Goal: Information Seeking & Learning: Learn about a topic

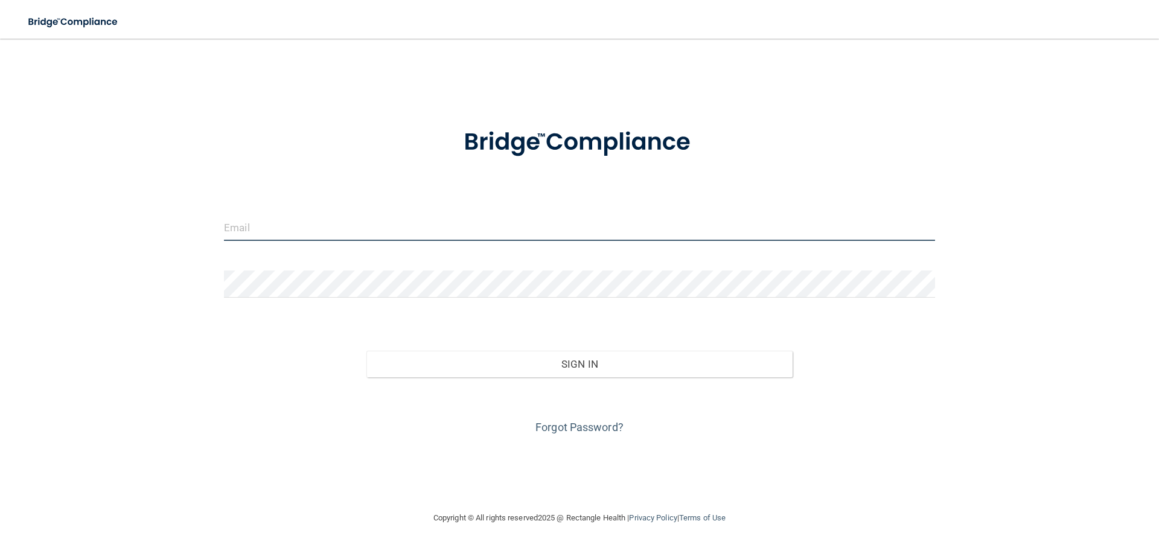
click at [325, 234] on input "email" at bounding box center [579, 227] width 711 height 27
type input "[EMAIL_ADDRESS][DOMAIN_NAME]"
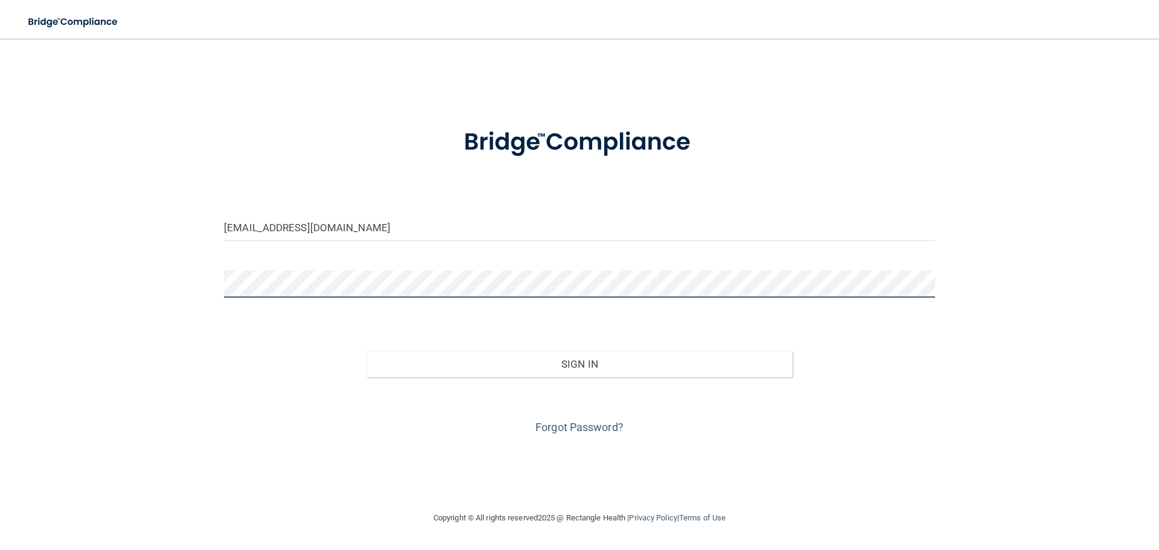
click at [366, 351] on button "Sign In" at bounding box center [579, 364] width 427 height 27
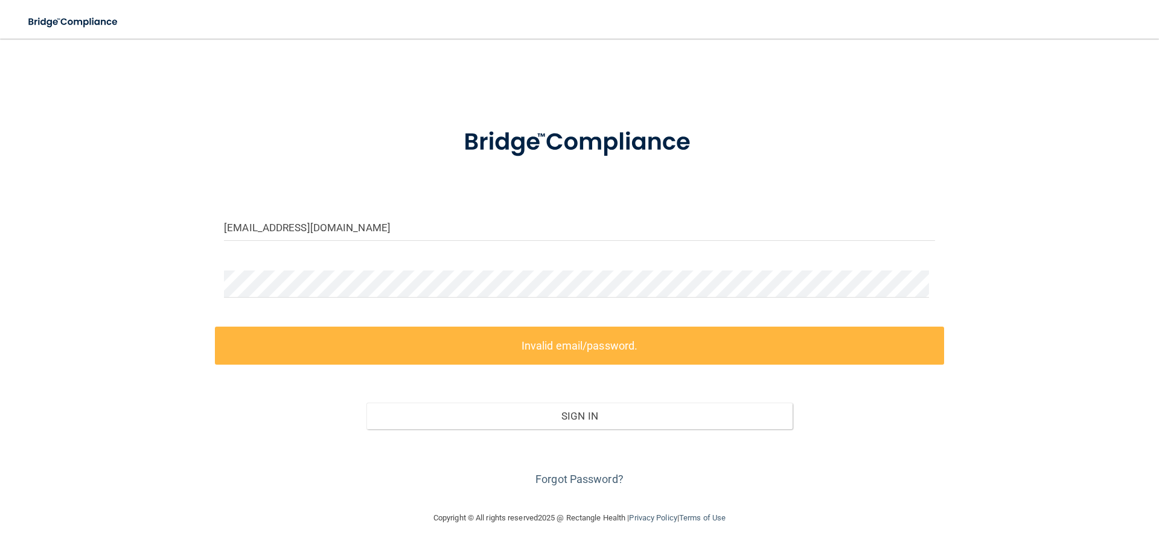
click at [542, 490] on div "Forgot Password?" at bounding box center [579, 459] width 729 height 60
click at [569, 485] on link "Forgot Password?" at bounding box center [579, 479] width 88 height 13
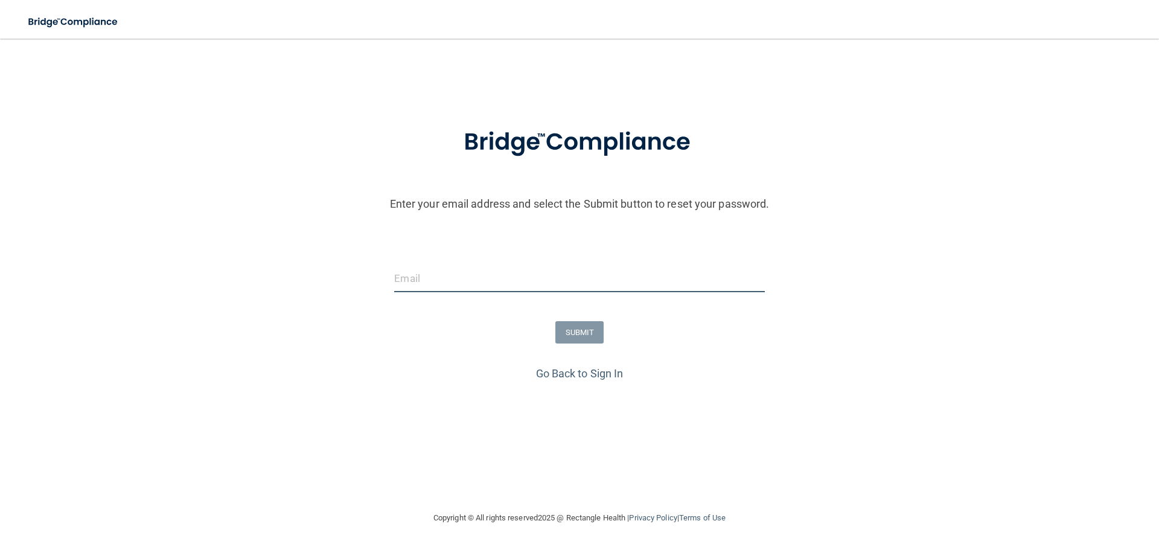
click at [445, 292] on input "email" at bounding box center [579, 278] width 370 height 27
type input "[EMAIL_ADDRESS][DOMAIN_NAME]"
click at [574, 344] on button "SUBMIT" at bounding box center [579, 332] width 49 height 22
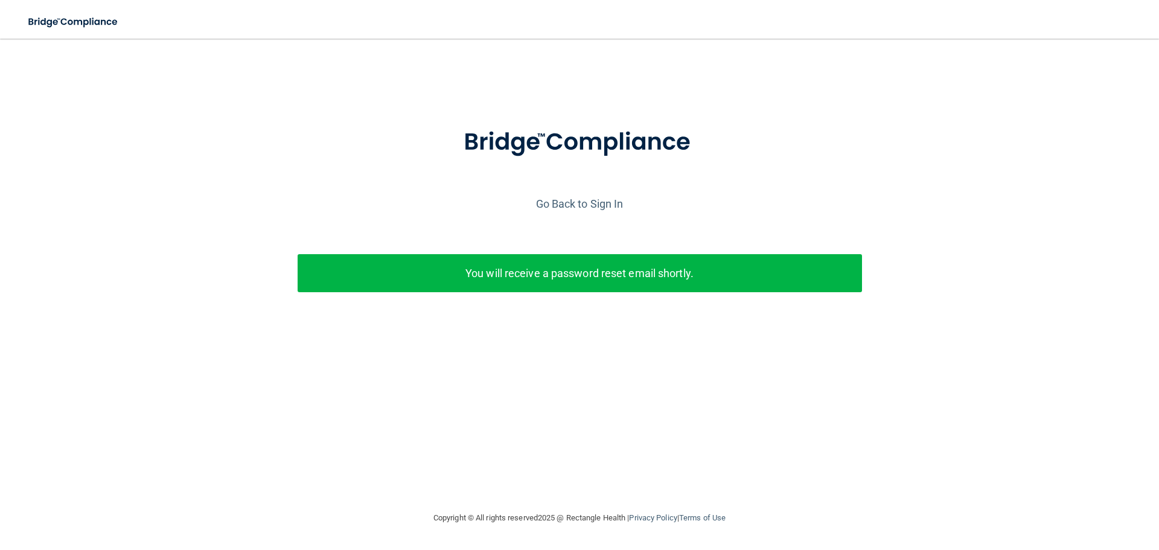
click at [470, 306] on div "You will receive a password reset email shortly." at bounding box center [580, 280] width 583 height 52
click at [474, 283] on p "You will receive a password reset email shortly." at bounding box center [580, 273] width 546 height 20
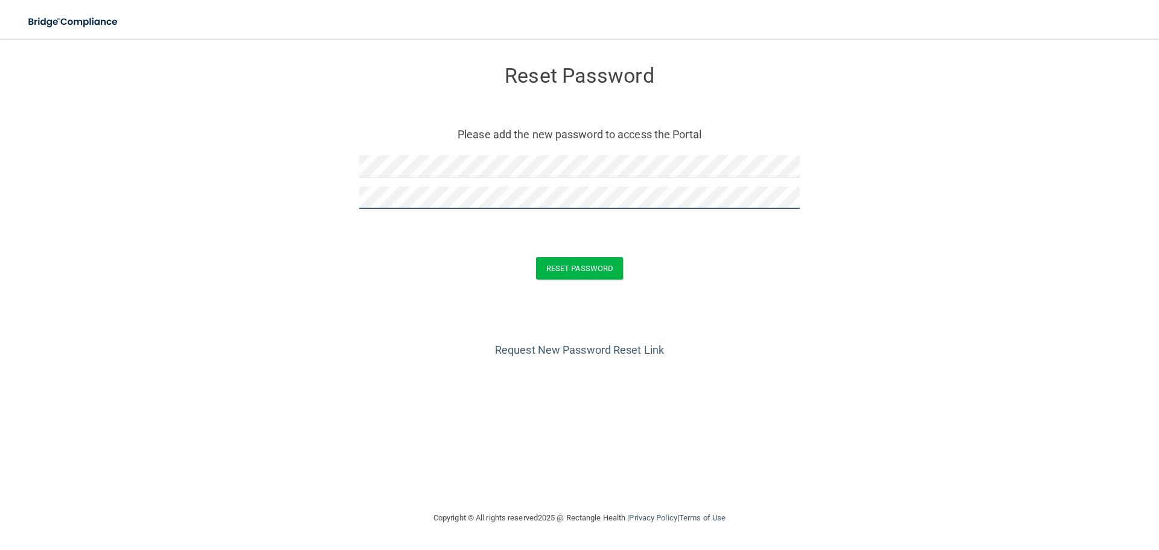
click at [536, 257] on button "Reset Password" at bounding box center [579, 268] width 87 height 22
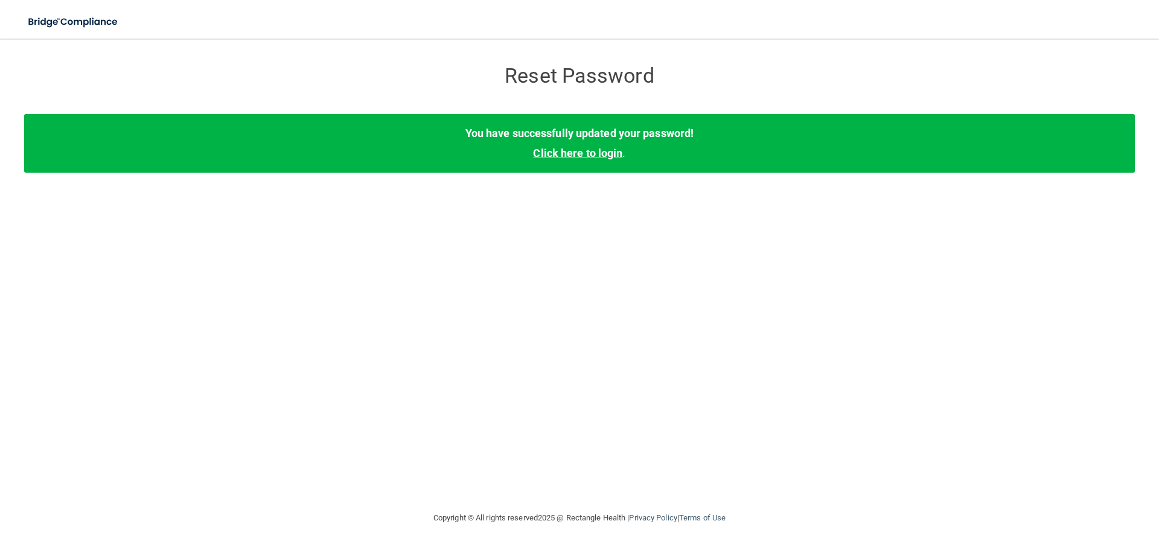
click at [569, 159] on link "Click here to login" at bounding box center [577, 153] width 89 height 13
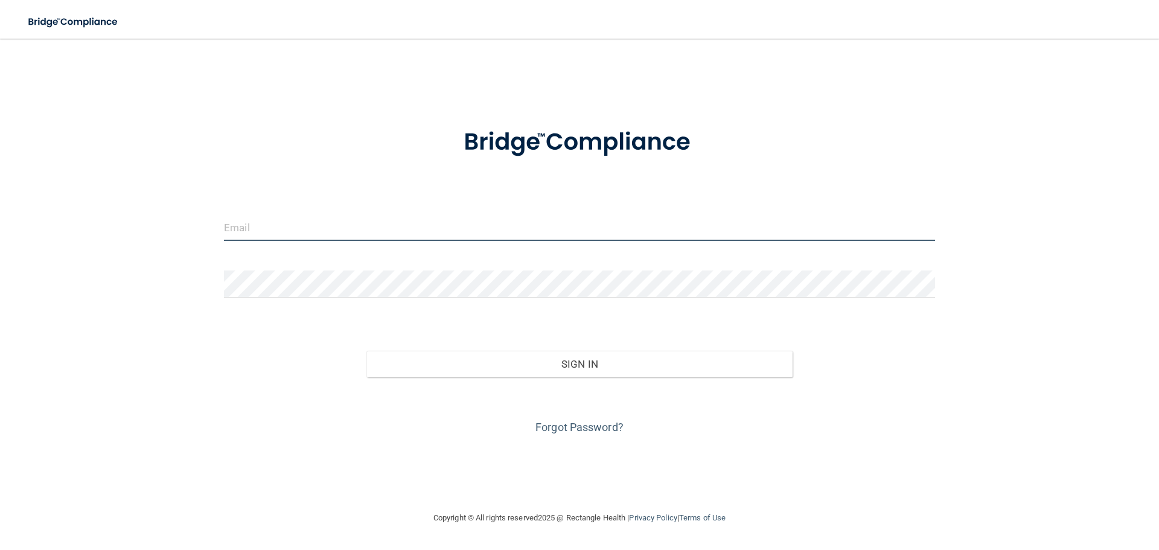
click at [298, 236] on input "email" at bounding box center [579, 227] width 711 height 27
type input "[EMAIL_ADDRESS][DOMAIN_NAME]"
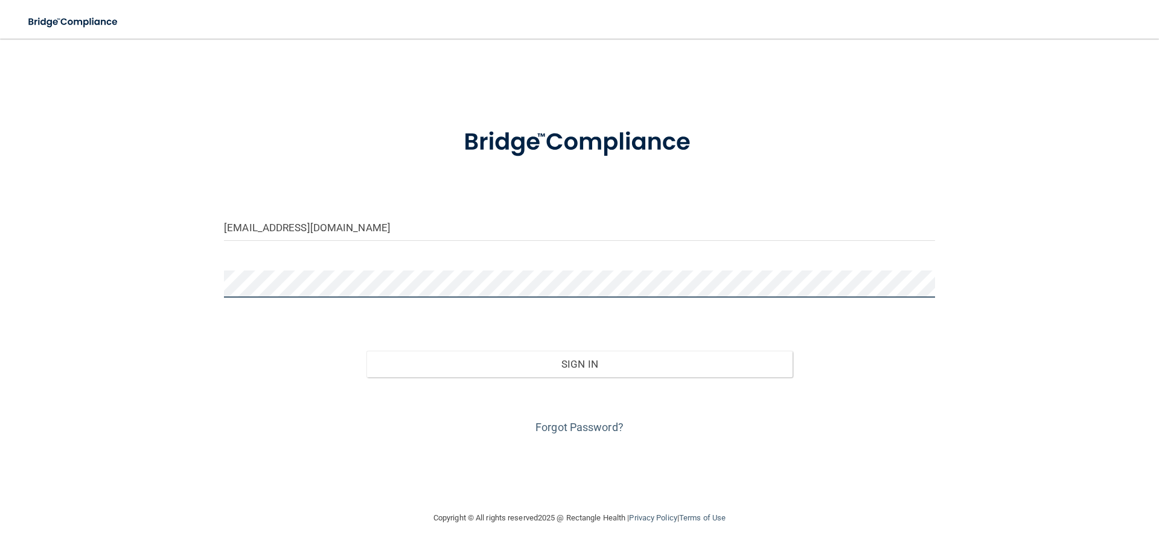
click at [366, 351] on button "Sign In" at bounding box center [579, 364] width 427 height 27
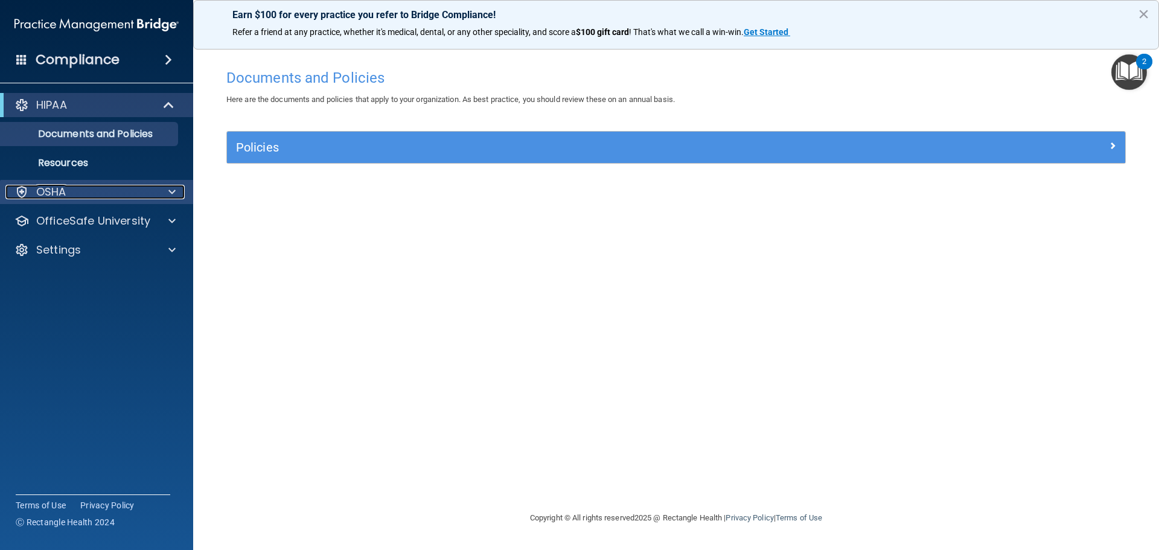
click at [154, 194] on div "OSHA" at bounding box center [80, 192] width 150 height 14
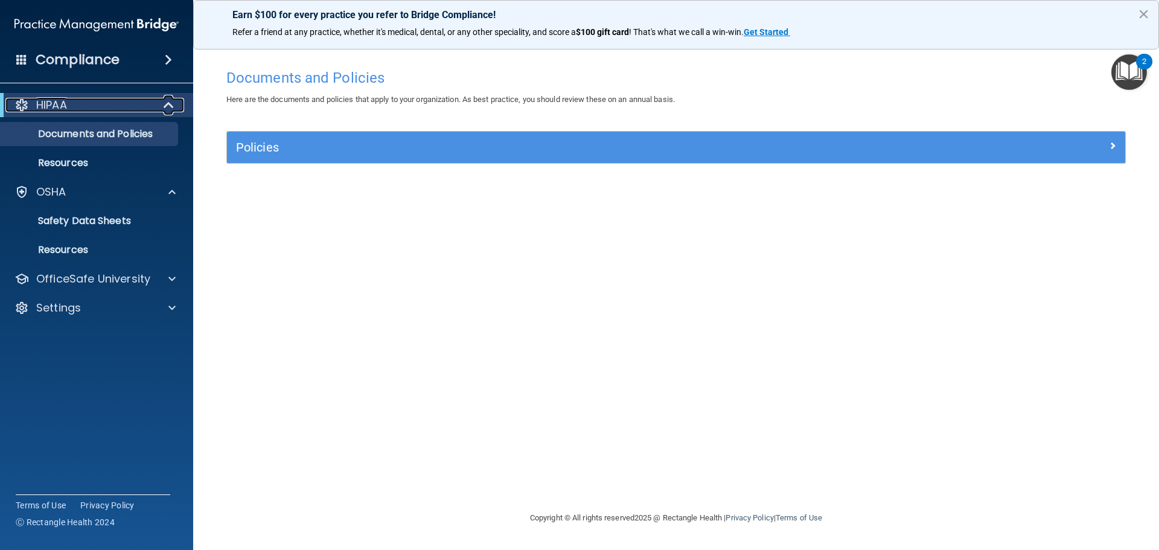
click at [109, 101] on div "HIPAA" at bounding box center [79, 105] width 149 height 14
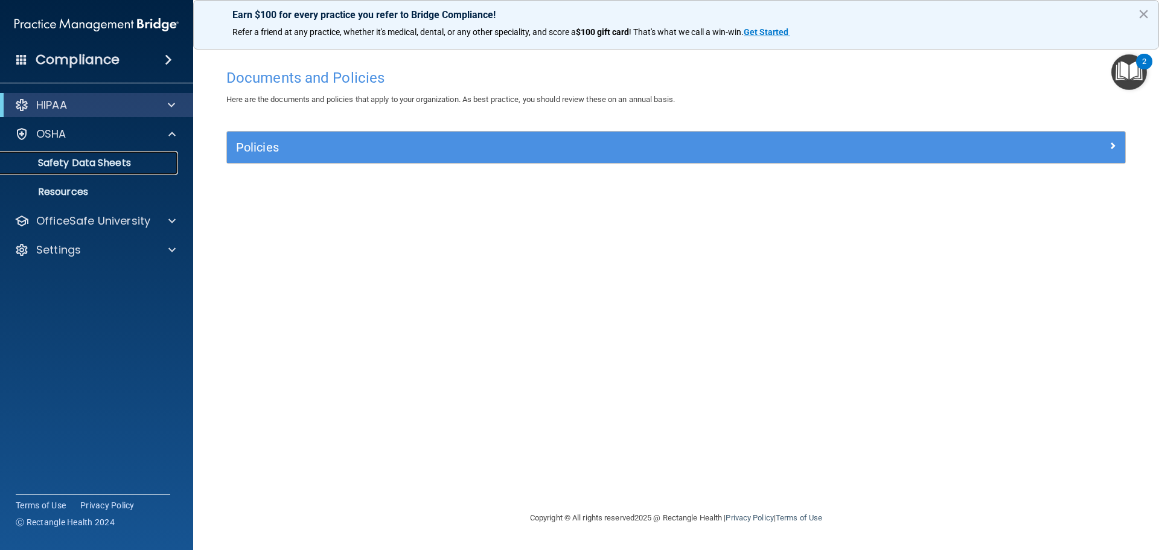
click at [56, 164] on p "Safety Data Sheets" at bounding box center [90, 163] width 165 height 12
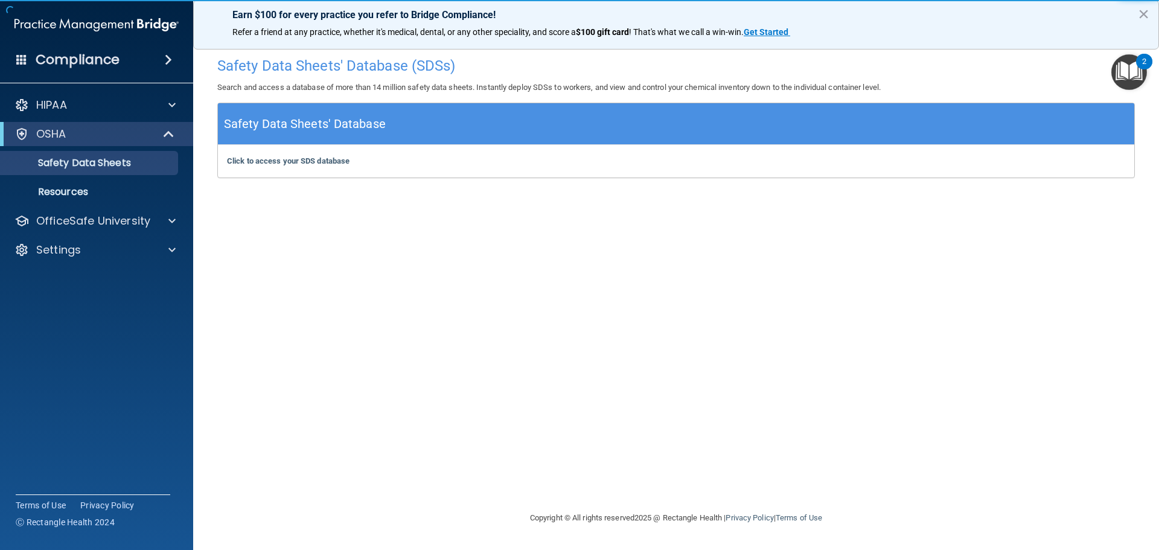
click at [87, 91] on div "HIPAA Documents and Policies Report an Incident Business Associates Emergency P…" at bounding box center [97, 180] width 194 height 184
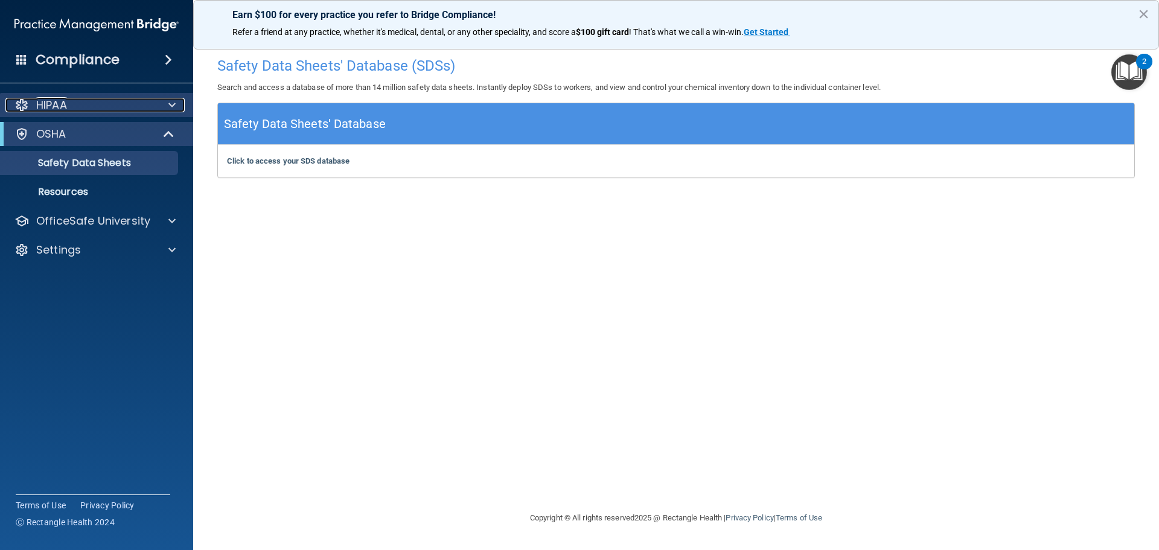
click at [78, 98] on div "HIPAA" at bounding box center [80, 105] width 150 height 14
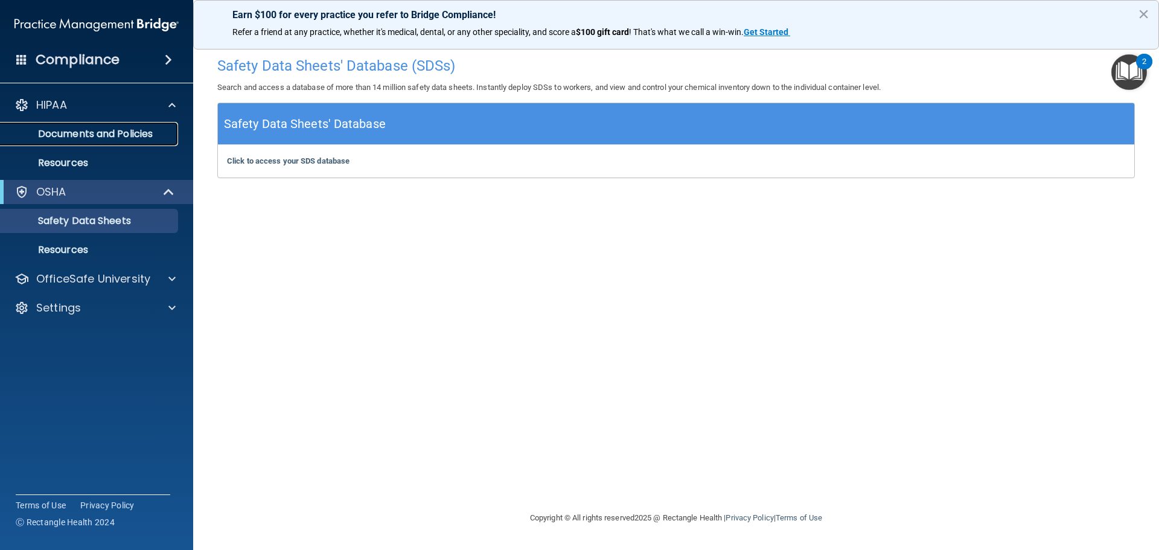
click at [89, 131] on p "Documents and Policies" at bounding box center [90, 134] width 165 height 12
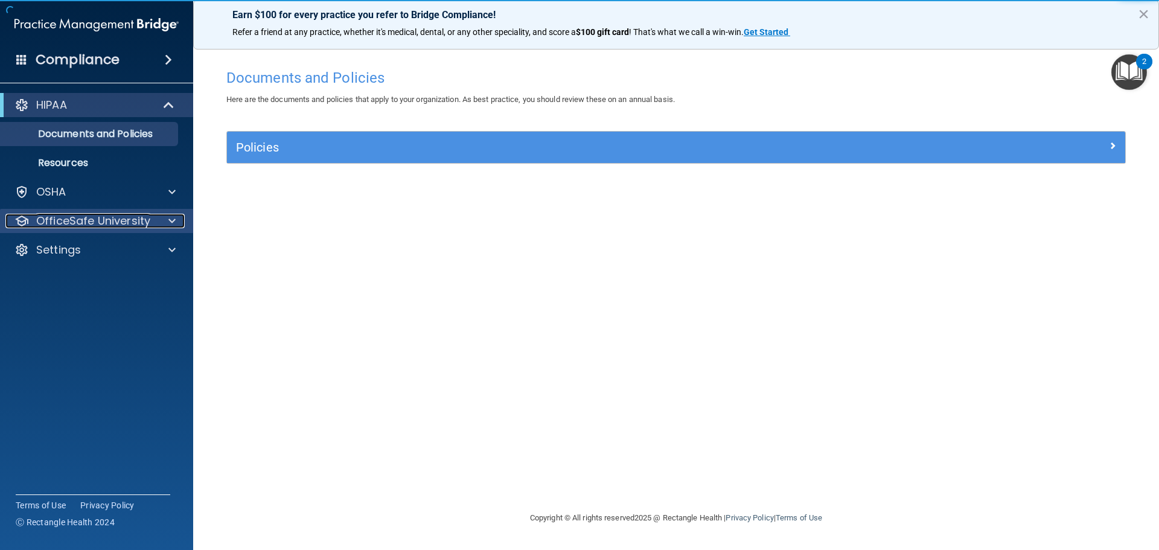
click at [159, 221] on div at bounding box center [170, 221] width 30 height 14
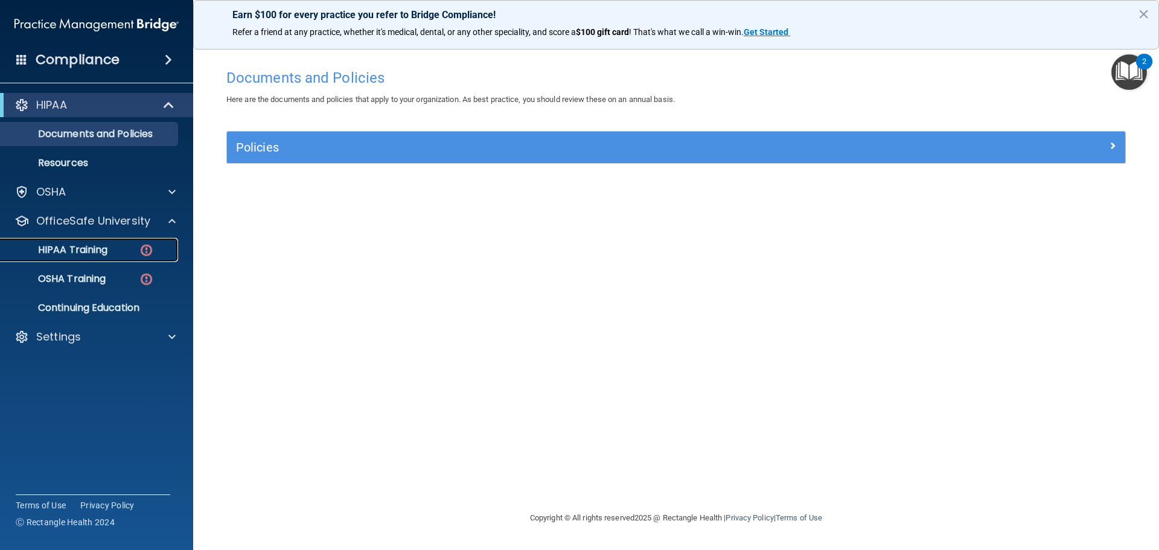
click at [131, 250] on div "HIPAA Training" at bounding box center [90, 250] width 165 height 12
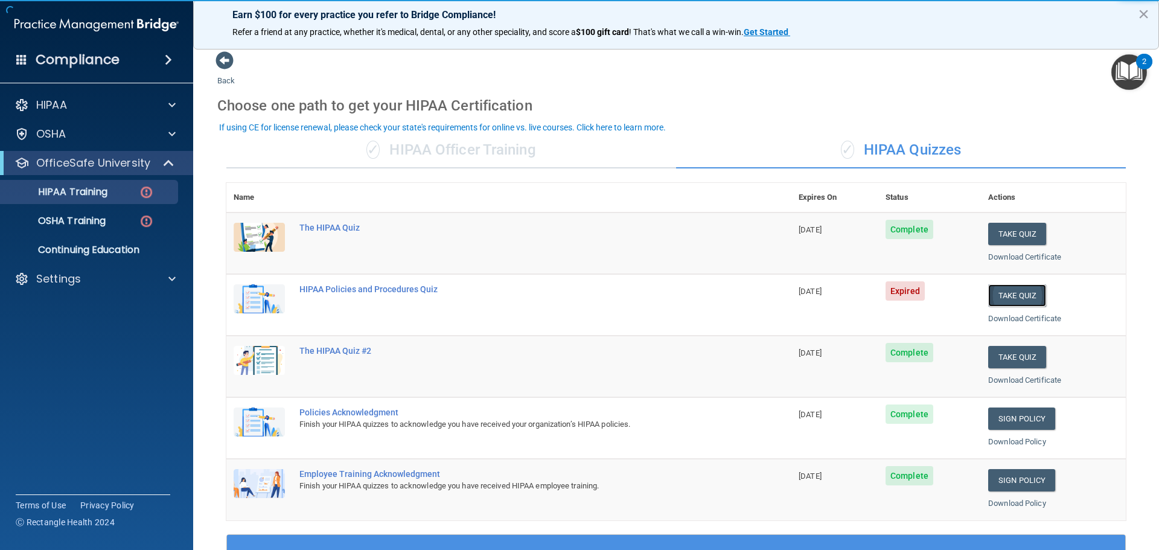
click at [988, 307] on button "Take Quiz" at bounding box center [1017, 295] width 58 height 22
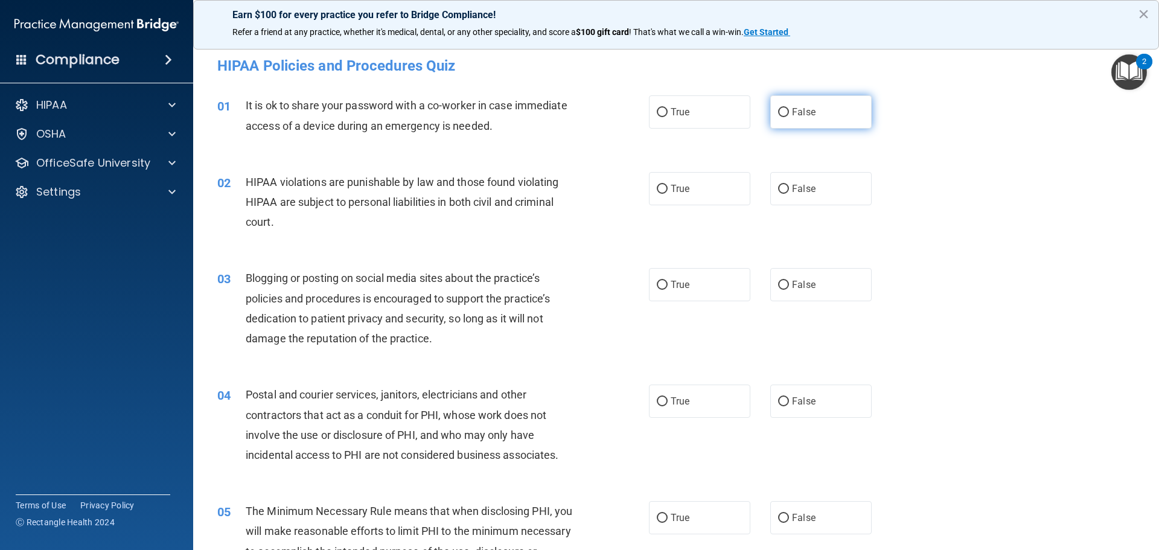
click at [784, 113] on label "False" at bounding box center [820, 111] width 101 height 33
click at [784, 113] on input "False" at bounding box center [783, 112] width 11 height 9
radio input "true"
drag, startPoint x: 653, startPoint y: 212, endPoint x: 667, endPoint y: 201, distance: 18.1
click at [659, 207] on div "02 HIPAA violations are punishable by law and those found violating HIPAA are s…" at bounding box center [433, 205] width 468 height 66
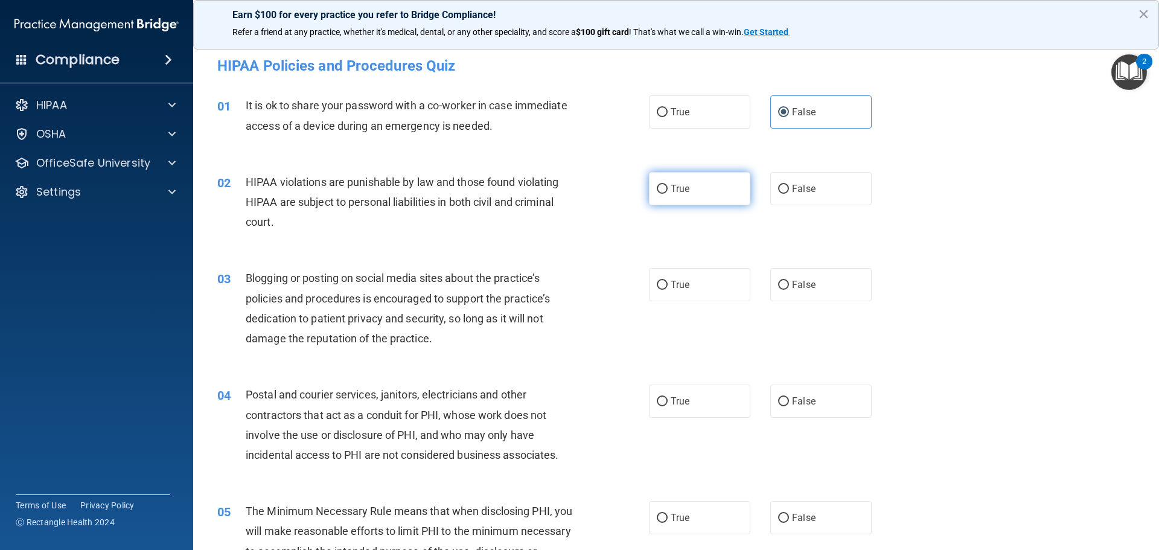
click at [667, 201] on label "True" at bounding box center [699, 188] width 101 height 33
click at [667, 194] on input "True" at bounding box center [662, 189] width 11 height 9
radio input "true"
click at [712, 280] on label "True" at bounding box center [699, 284] width 101 height 33
click at [668, 281] on input "True" at bounding box center [662, 285] width 11 height 9
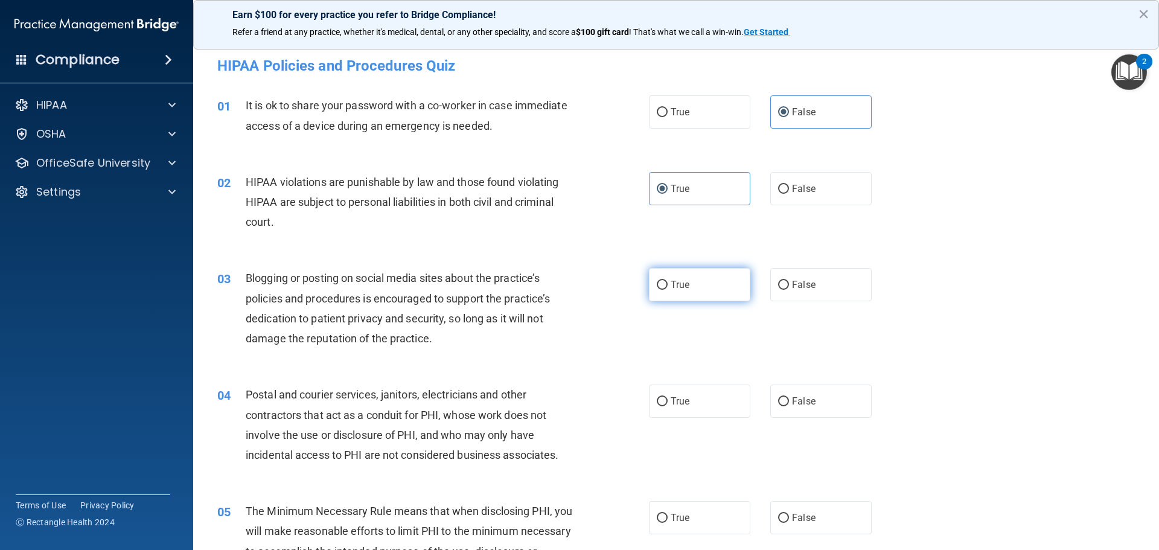
radio input "true"
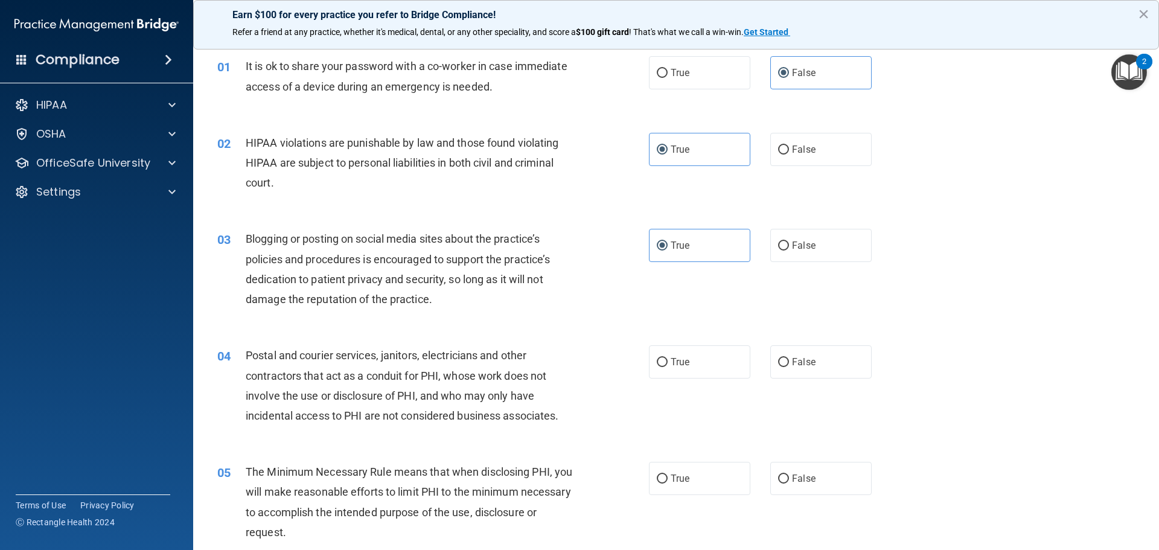
scroll to position [60, 0]
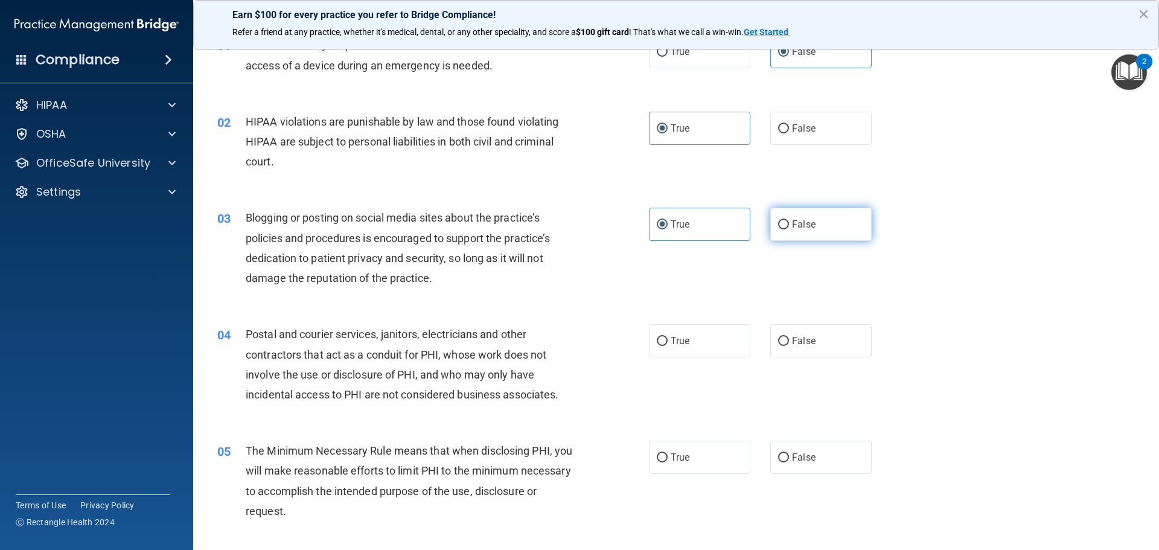
click at [840, 231] on label "False" at bounding box center [820, 224] width 101 height 33
click at [789, 229] on input "False" at bounding box center [783, 224] width 11 height 9
radio input "true"
radio input "false"
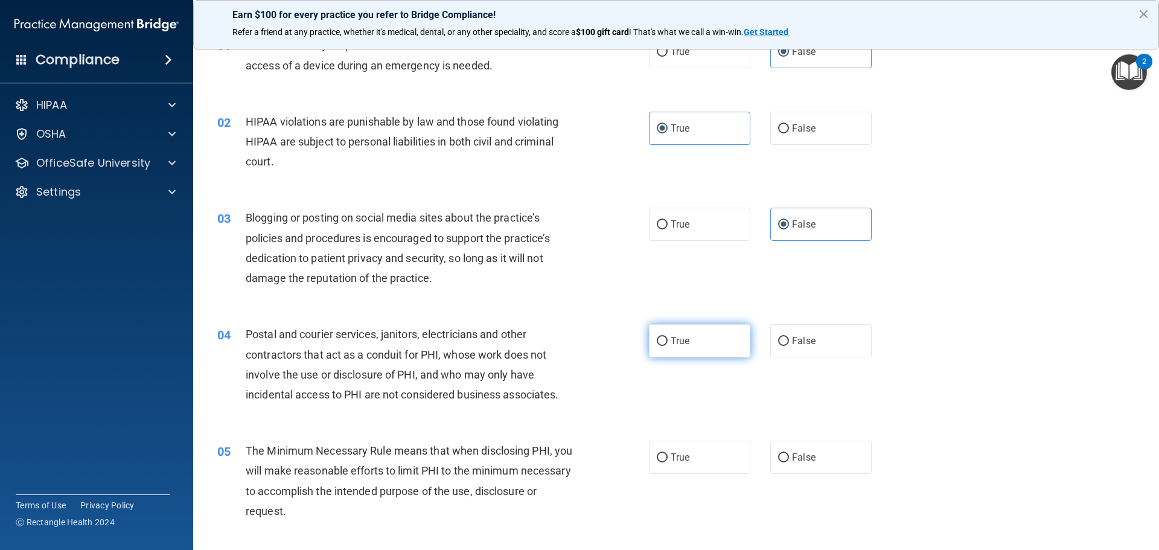
click at [681, 346] on span "True" at bounding box center [680, 340] width 19 height 11
click at [668, 346] on input "True" at bounding box center [662, 341] width 11 height 9
radio input "true"
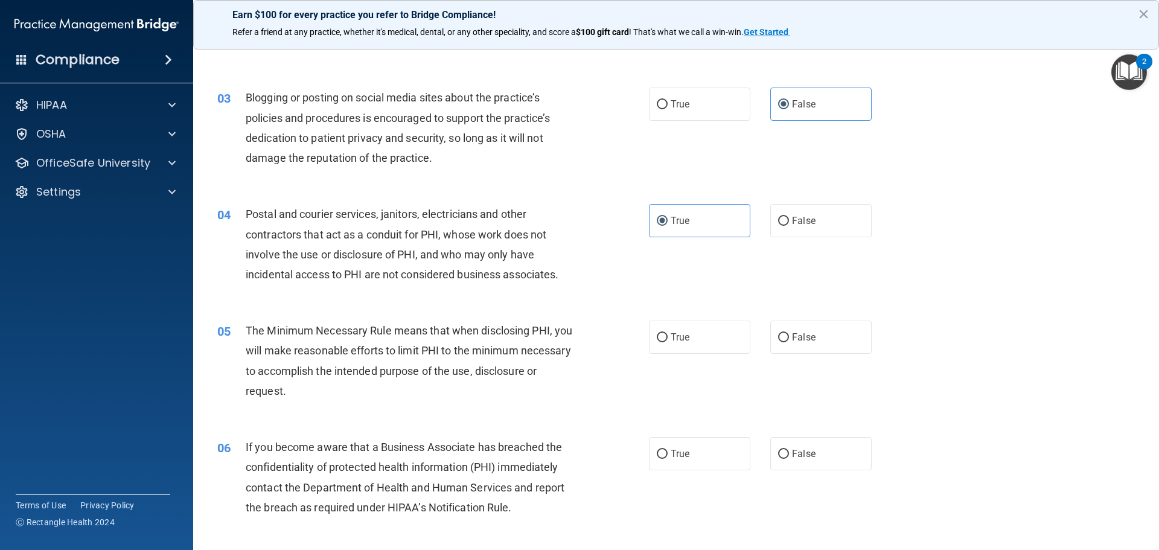
scroll to position [181, 0]
click at [828, 344] on label "False" at bounding box center [820, 336] width 101 height 33
click at [789, 342] on input "False" at bounding box center [783, 337] width 11 height 9
radio input "true"
click at [673, 341] on span "True" at bounding box center [680, 336] width 19 height 11
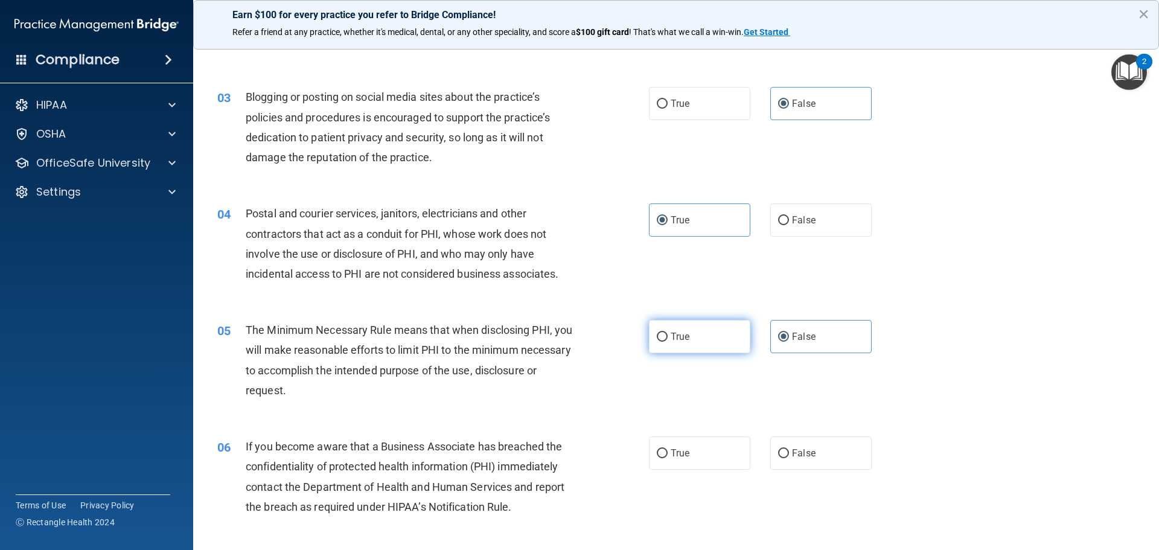
click at [668, 341] on input "True" at bounding box center [662, 337] width 11 height 9
radio input "true"
radio input "false"
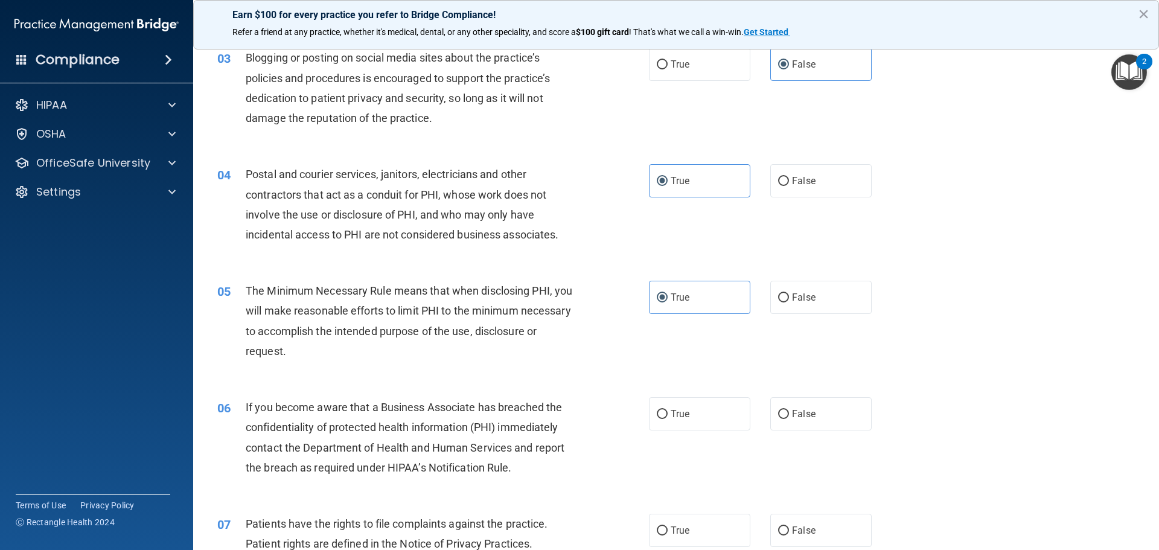
scroll to position [241, 0]
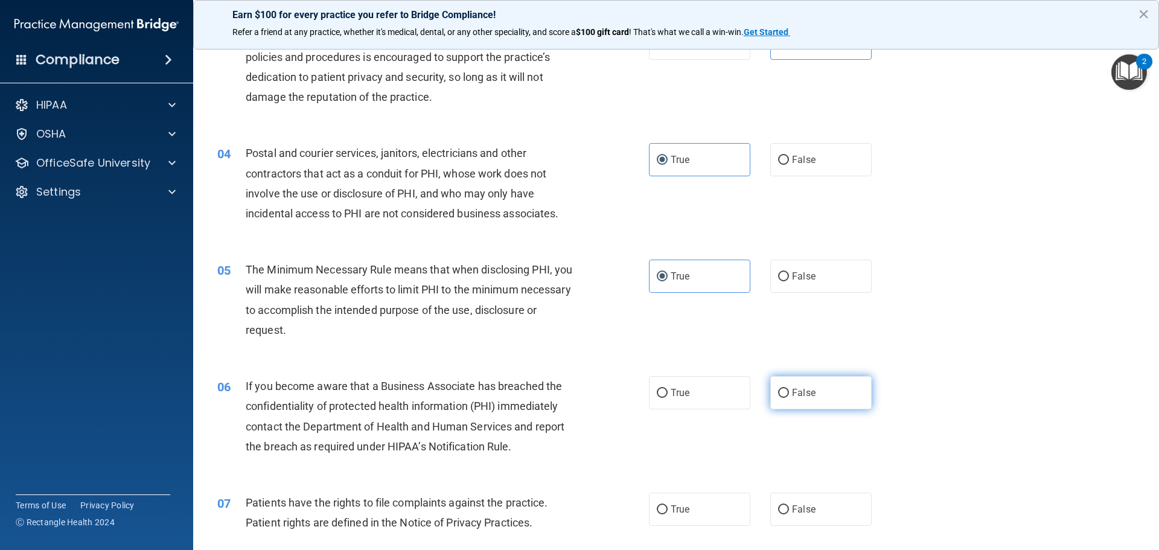
click at [862, 407] on label "False" at bounding box center [820, 392] width 101 height 33
click at [789, 398] on input "False" at bounding box center [783, 393] width 11 height 9
radio input "true"
click at [720, 400] on label "True" at bounding box center [699, 392] width 101 height 33
click at [668, 398] on input "True" at bounding box center [662, 393] width 11 height 9
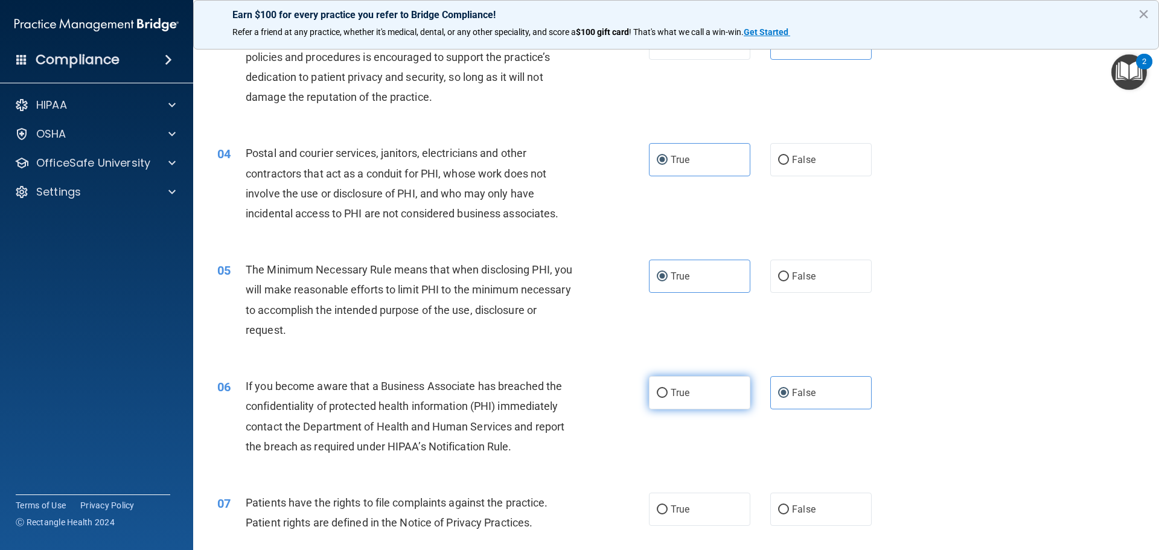
radio input "true"
radio input "false"
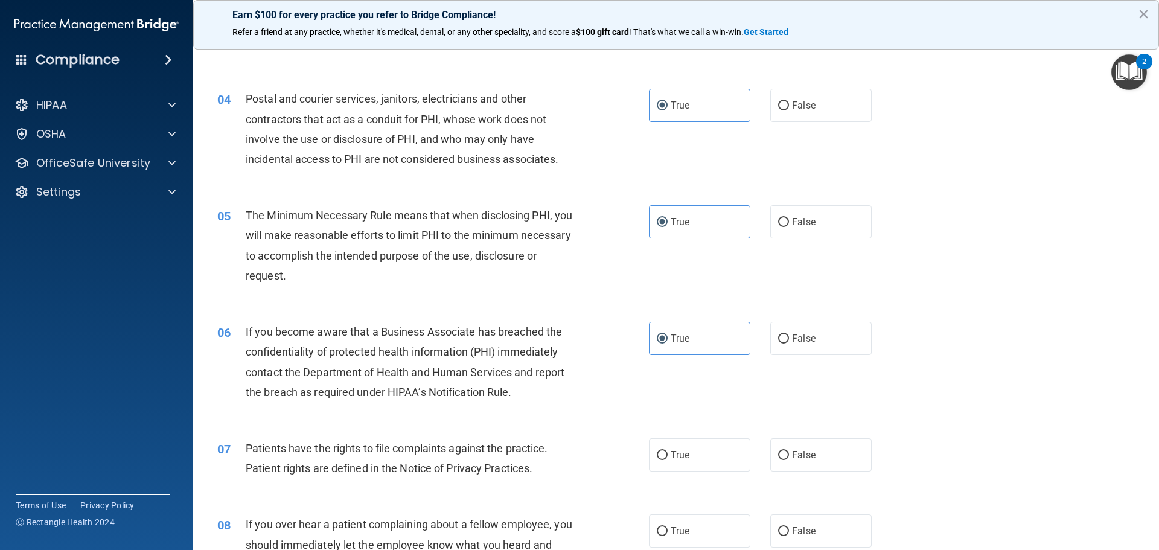
scroll to position [362, 0]
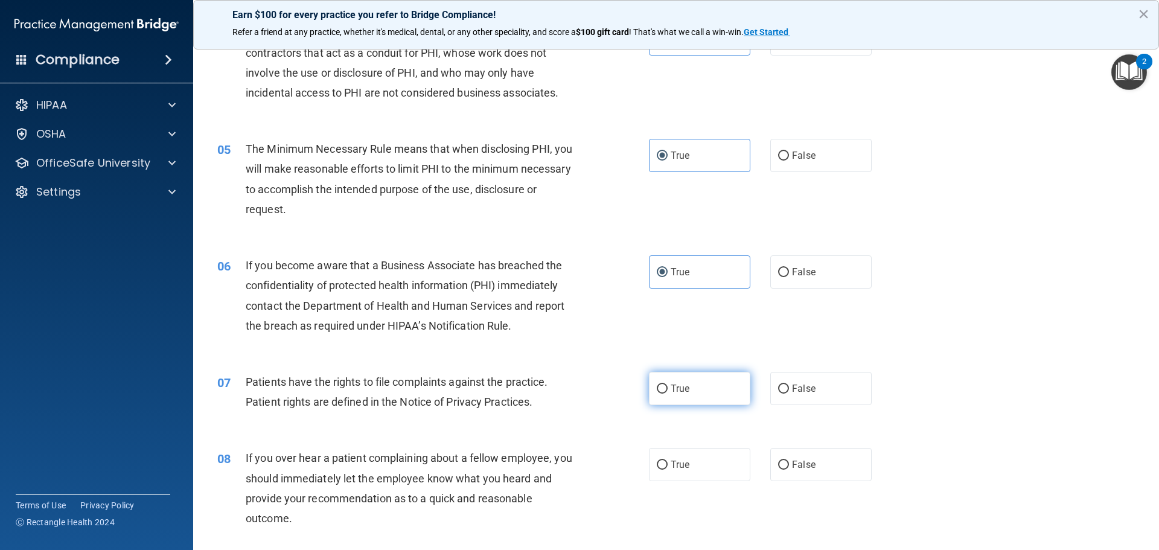
click at [657, 392] on input "True" at bounding box center [662, 389] width 11 height 9
radio input "true"
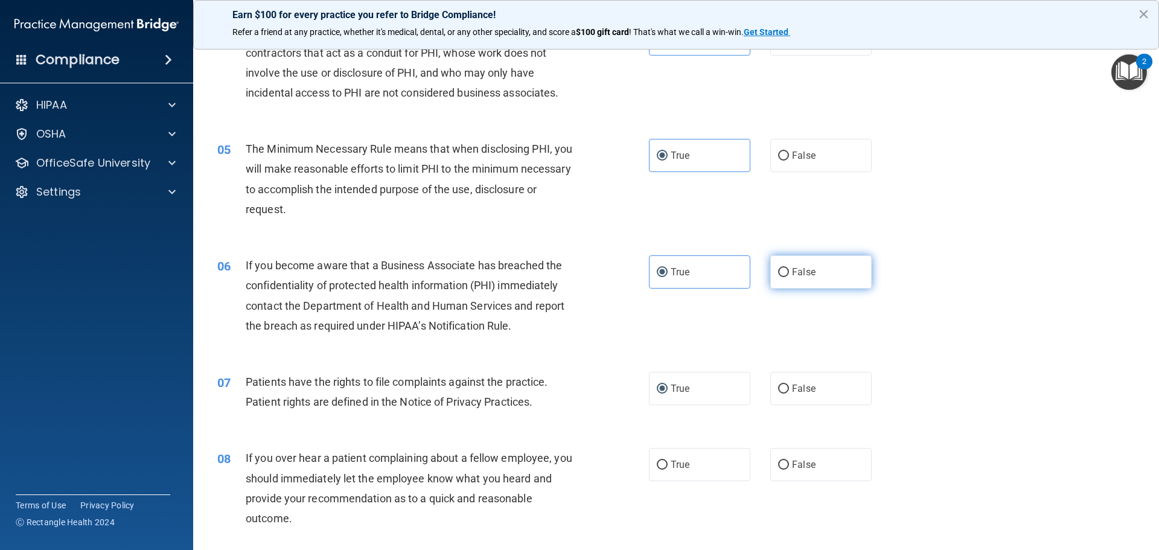
click at [797, 267] on span "False" at bounding box center [804, 271] width 24 height 11
click at [789, 268] on input "False" at bounding box center [783, 272] width 11 height 9
radio input "true"
radio input "false"
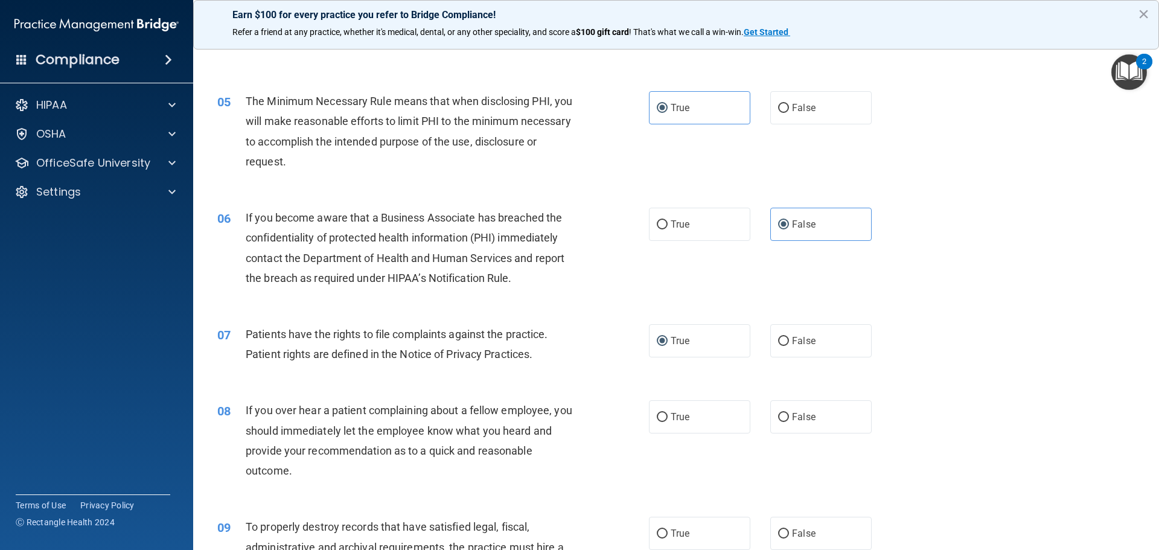
scroll to position [483, 0]
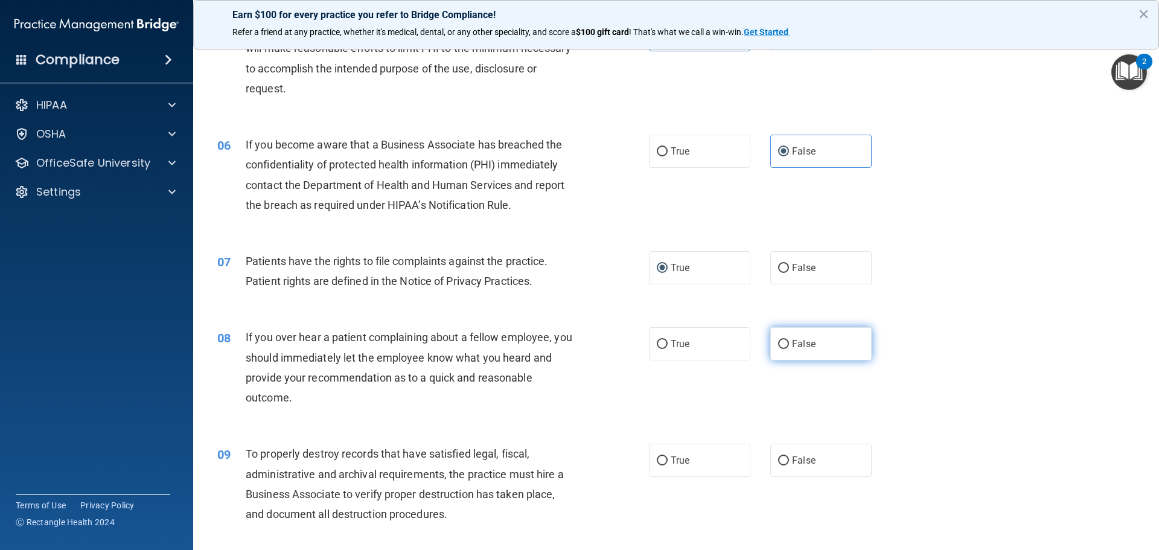
click at [848, 351] on label "False" at bounding box center [820, 343] width 101 height 33
click at [789, 349] on input "False" at bounding box center [783, 344] width 11 height 9
radio input "true"
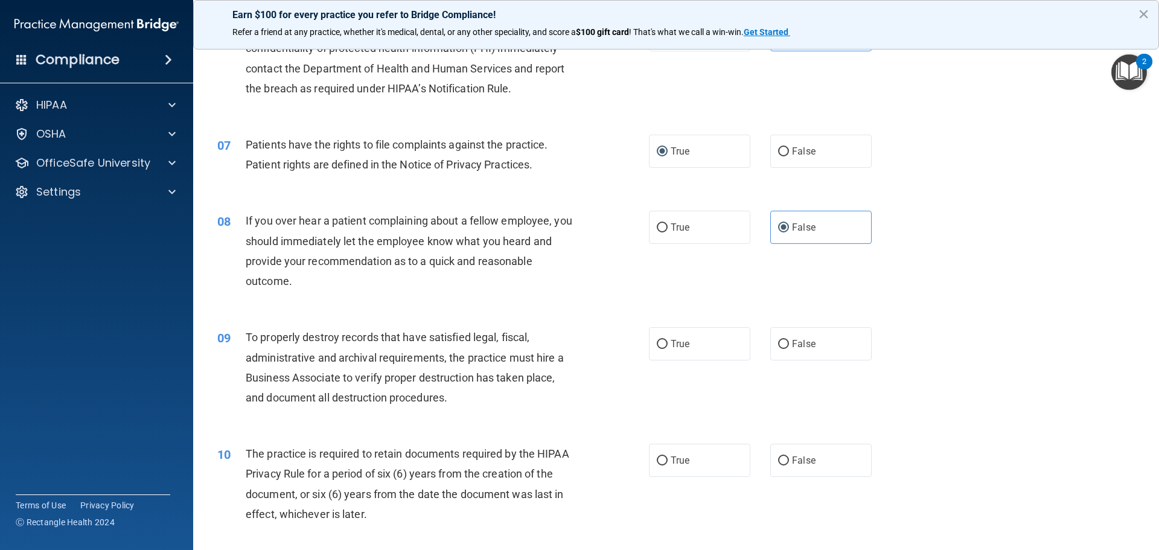
scroll to position [604, 0]
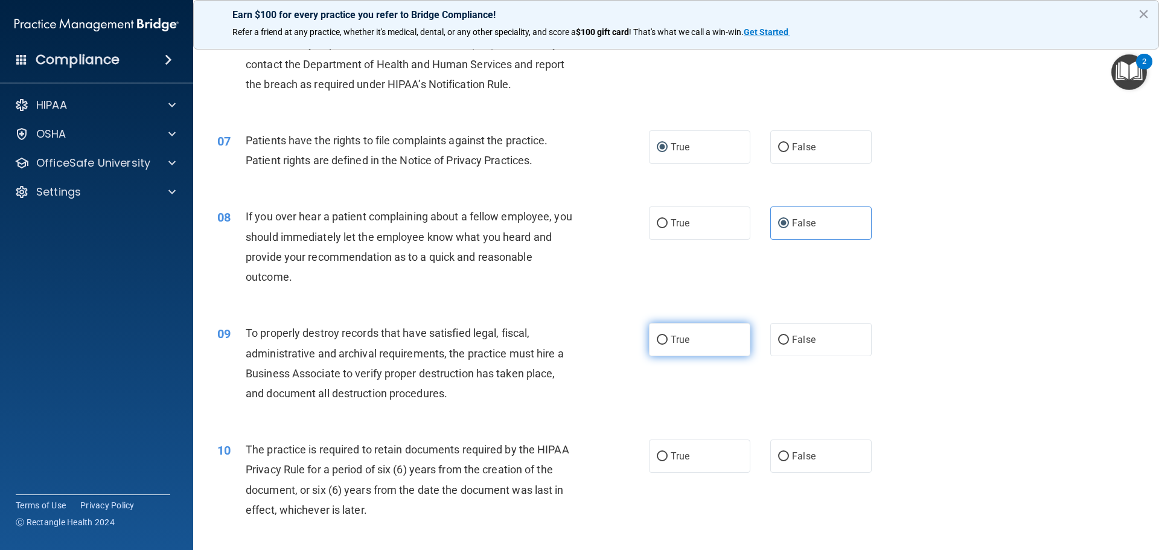
click at [706, 350] on label "True" at bounding box center [699, 339] width 101 height 33
click at [668, 345] on input "True" at bounding box center [662, 340] width 11 height 9
radio input "true"
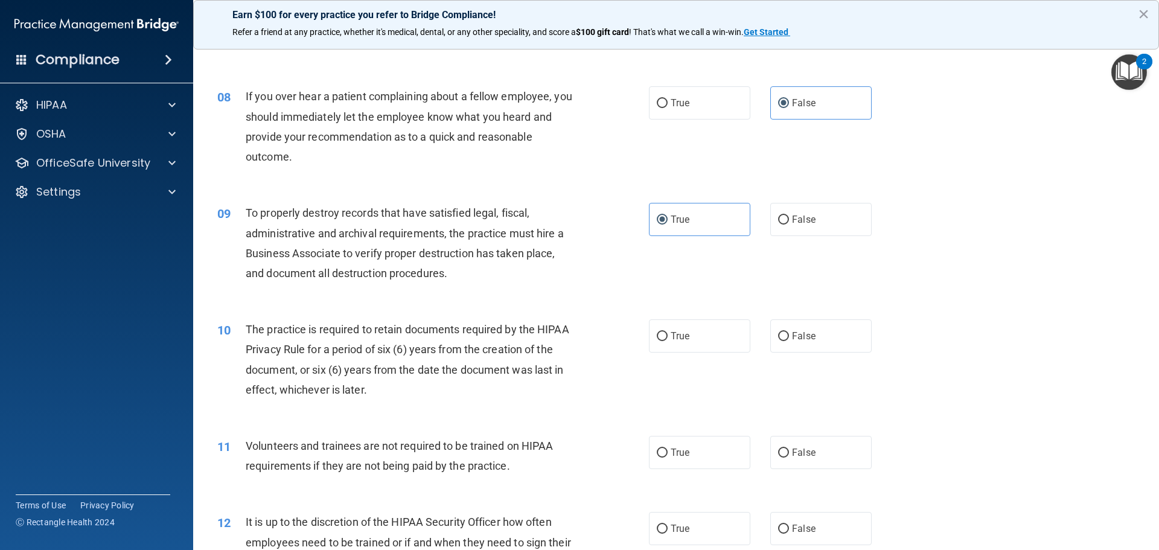
scroll to position [724, 0]
click at [675, 351] on label "True" at bounding box center [699, 335] width 101 height 33
click at [668, 340] on input "True" at bounding box center [662, 335] width 11 height 9
radio input "true"
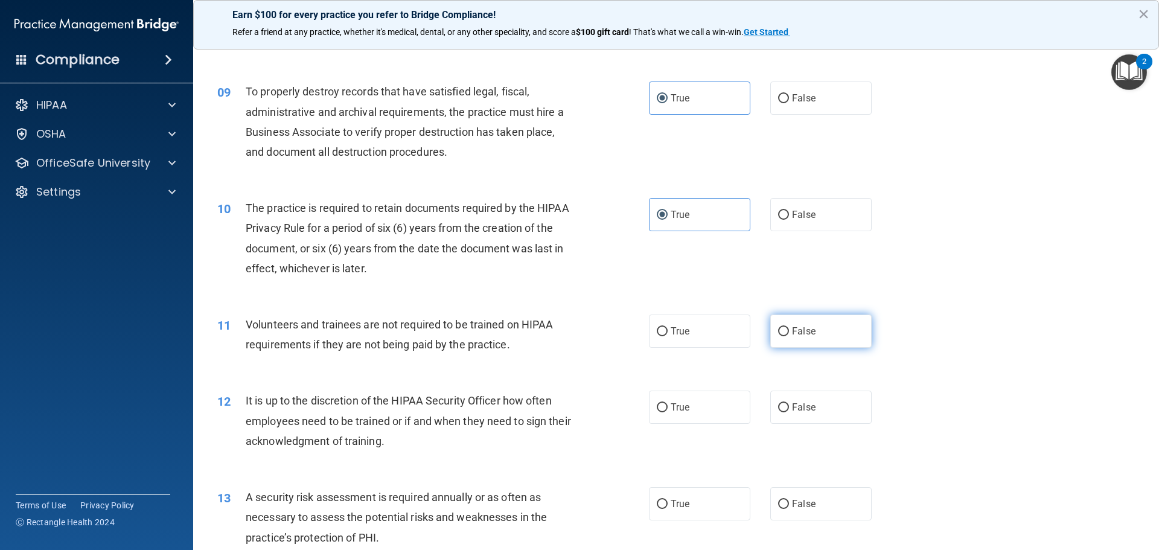
click at [804, 332] on span "False" at bounding box center [804, 330] width 24 height 11
click at [789, 332] on input "False" at bounding box center [783, 331] width 11 height 9
radio input "true"
click at [687, 404] on label "True" at bounding box center [699, 407] width 101 height 33
click at [668, 404] on input "True" at bounding box center [662, 407] width 11 height 9
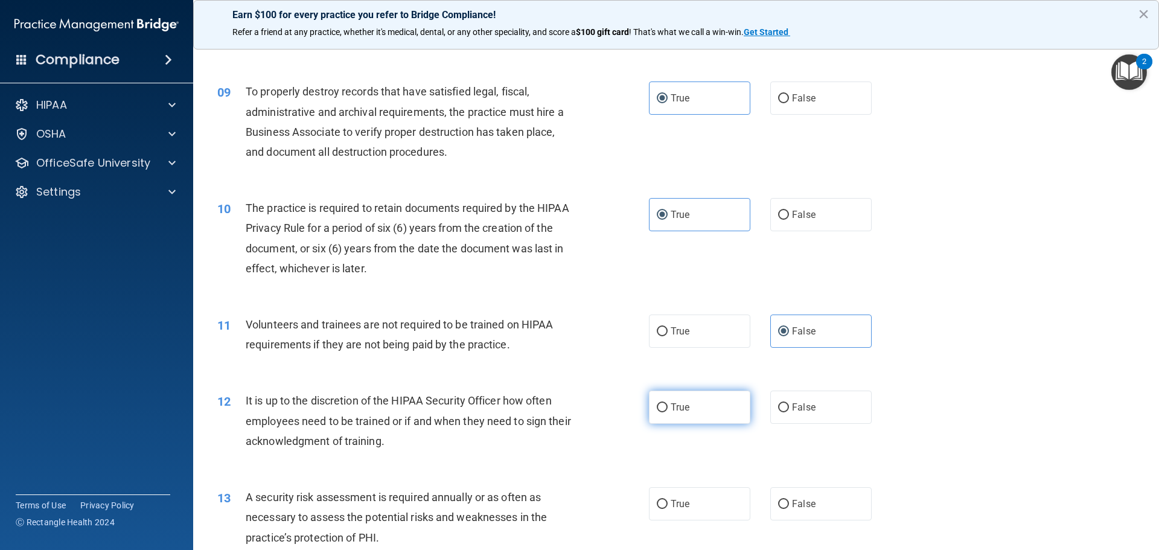
radio input "true"
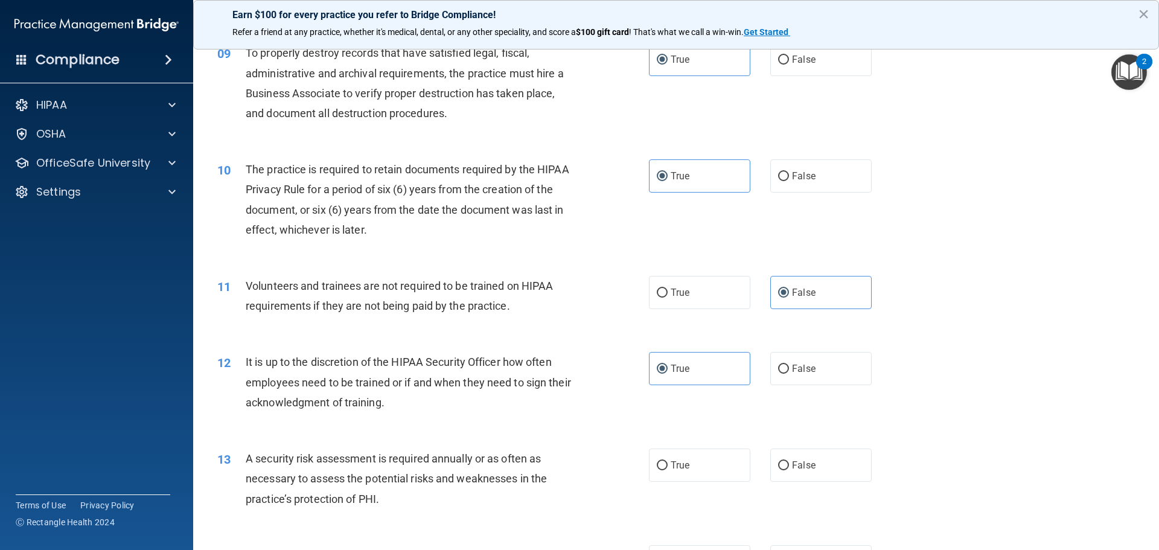
scroll to position [906, 0]
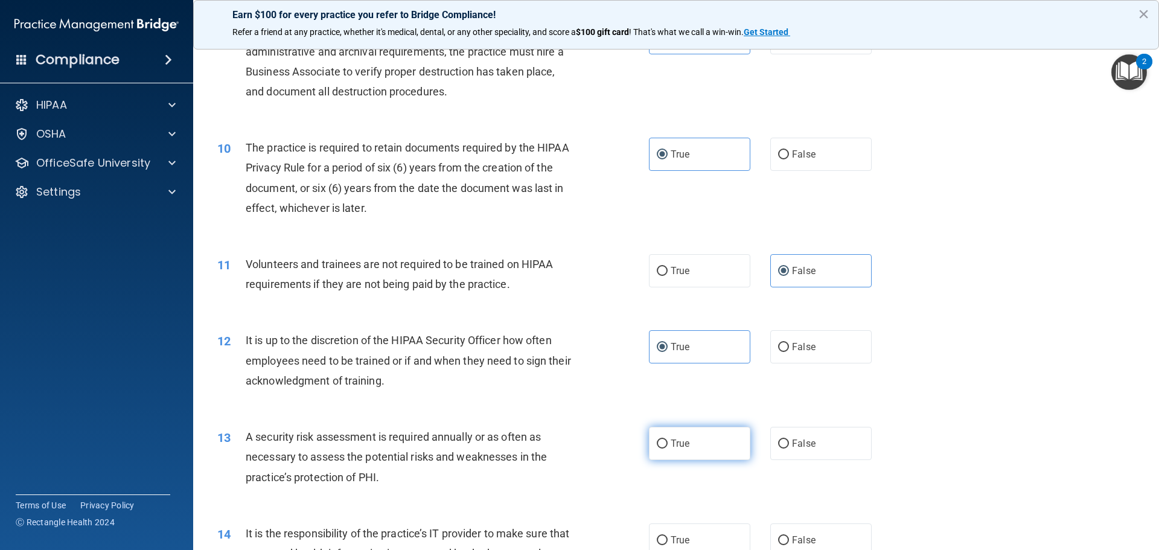
click at [696, 435] on label "True" at bounding box center [699, 443] width 101 height 33
click at [668, 439] on input "True" at bounding box center [662, 443] width 11 height 9
radio input "true"
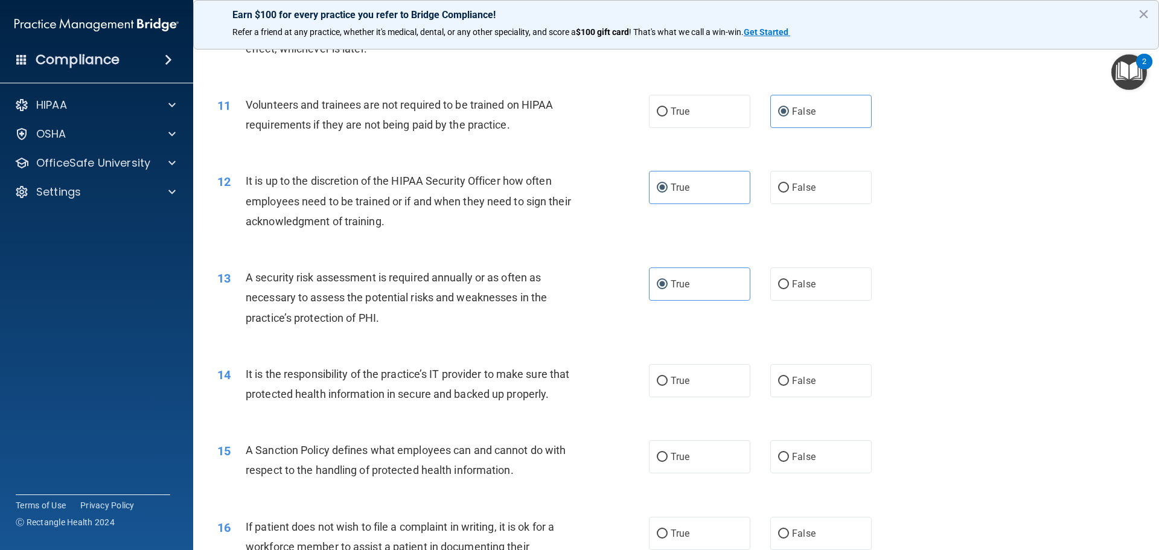
scroll to position [1087, 0]
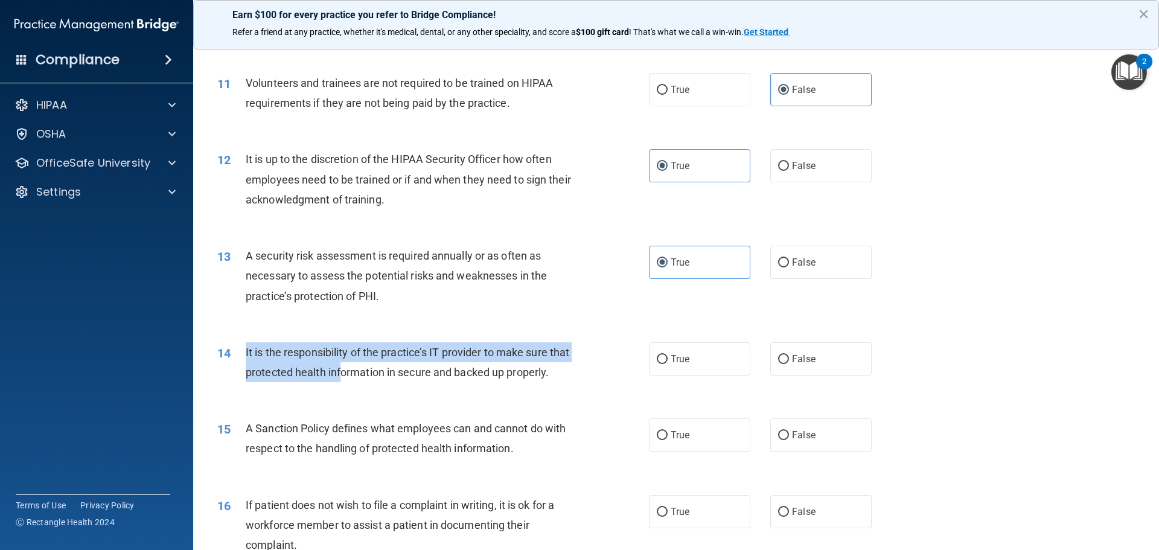
drag, startPoint x: 244, startPoint y: 350, endPoint x: 365, endPoint y: 376, distance: 122.9
click at [365, 376] on div "14 It is the responsibility of the practice’s IT provider to make sure that pro…" at bounding box center [433, 365] width 468 height 46
click at [365, 376] on span "It is the responsibility of the practice’s IT provider to make sure that protec…" at bounding box center [408, 362] width 324 height 33
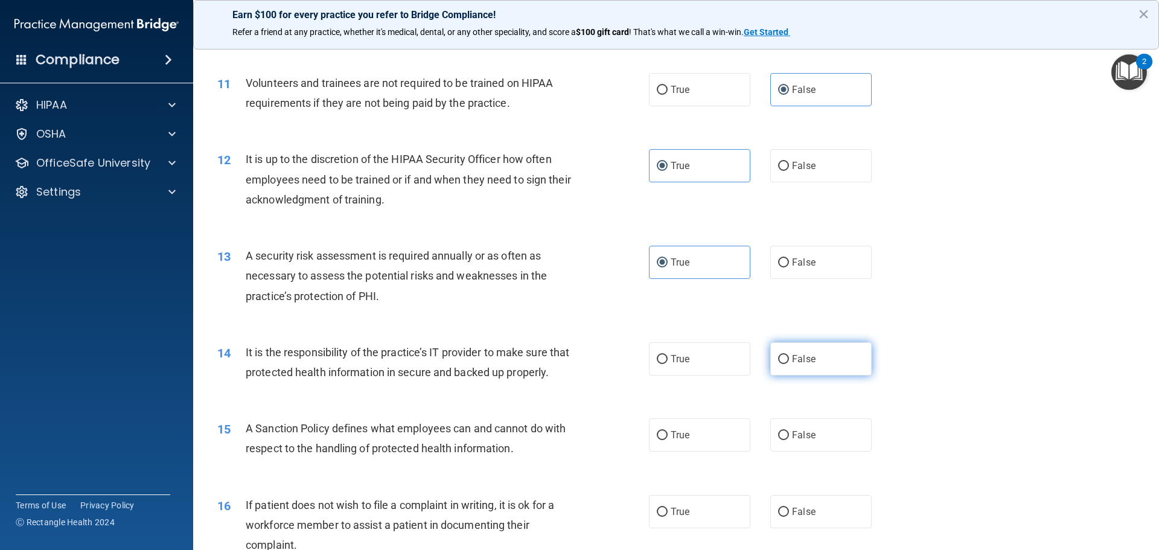
click at [802, 354] on span "False" at bounding box center [804, 358] width 24 height 11
click at [789, 355] on input "False" at bounding box center [783, 359] width 11 height 9
radio input "true"
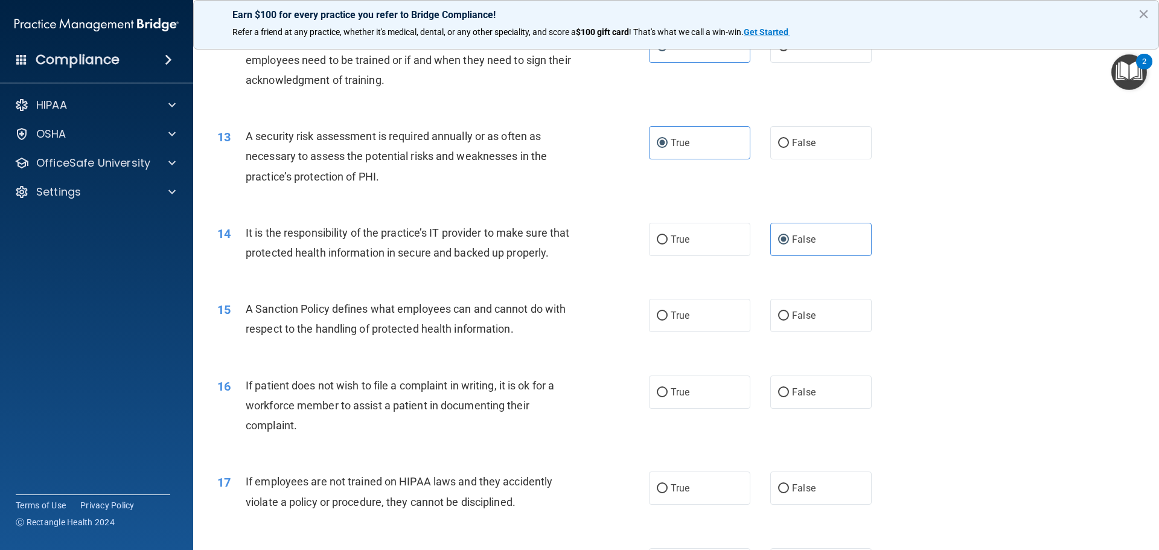
scroll to position [1207, 0]
drag, startPoint x: 258, startPoint y: 329, endPoint x: 479, endPoint y: 329, distance: 221.0
click at [479, 329] on span "A Sanction Policy defines what employees can and cannot do with respect to the …" at bounding box center [406, 317] width 320 height 33
click at [657, 327] on label "True" at bounding box center [699, 314] width 101 height 33
click at [657, 319] on input "True" at bounding box center [662, 314] width 11 height 9
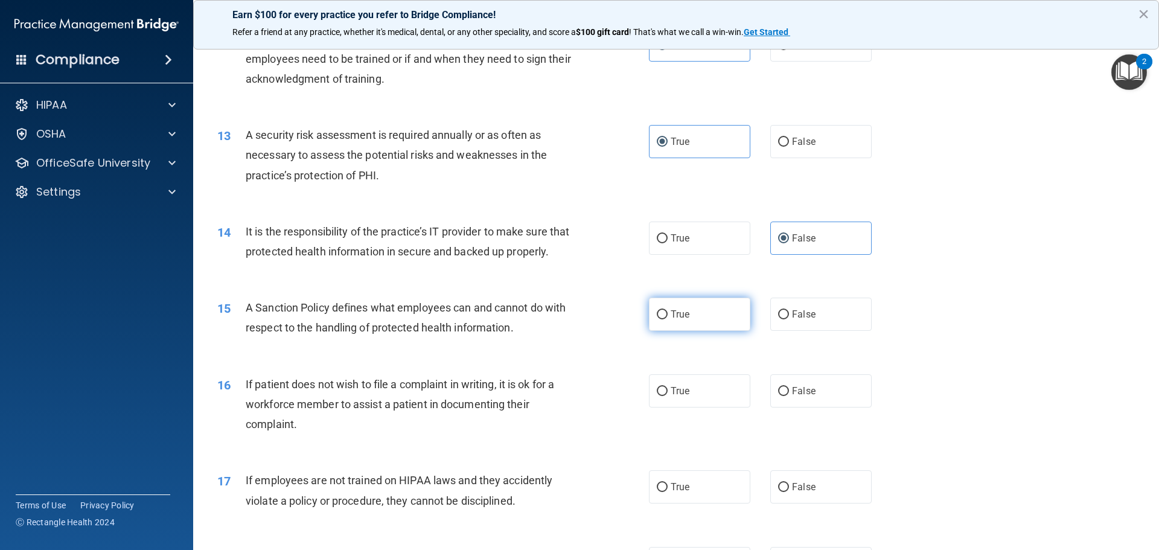
radio input "true"
click at [809, 328] on label "False" at bounding box center [820, 314] width 101 height 33
click at [789, 319] on input "False" at bounding box center [783, 314] width 11 height 9
radio input "true"
radio input "false"
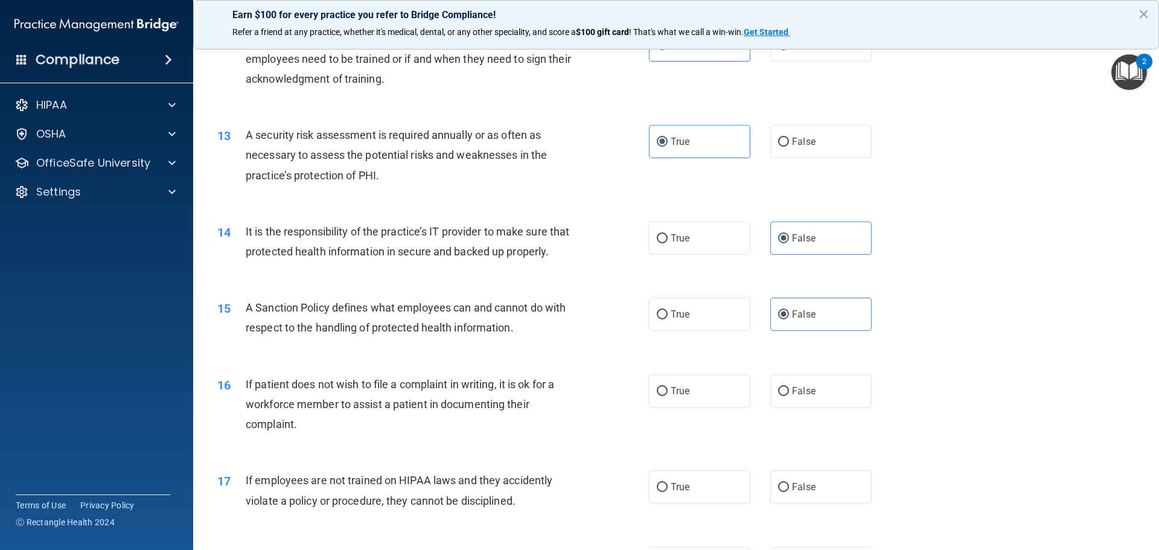
scroll to position [1268, 0]
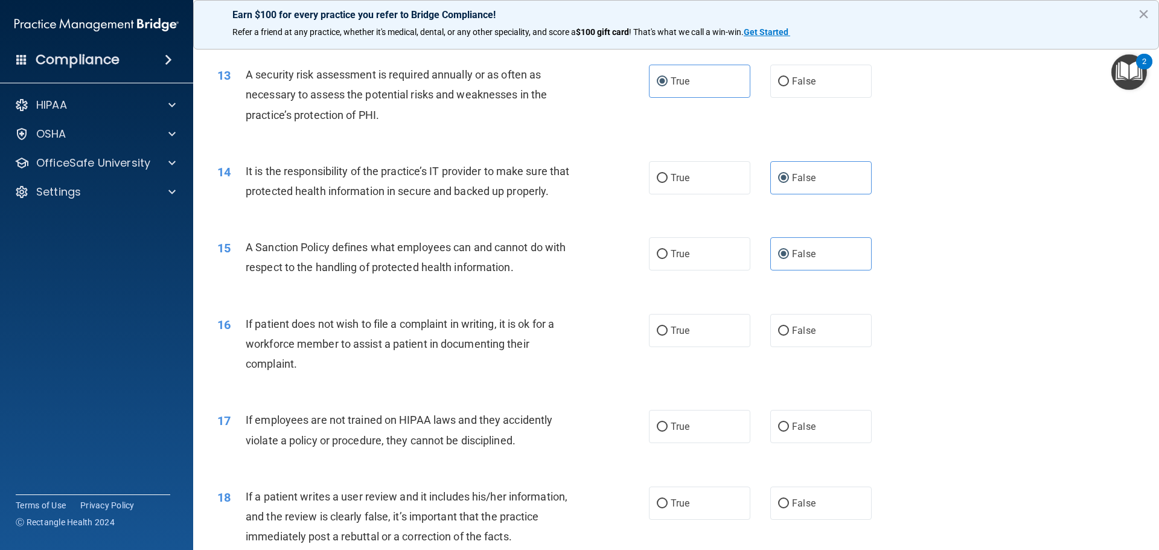
click at [647, 374] on div "16 If patient does not wish to file a complaint in writing, it is ok for a work…" at bounding box center [433, 347] width 468 height 66
click at [706, 347] on label "True" at bounding box center [699, 330] width 101 height 33
click at [668, 336] on input "True" at bounding box center [662, 331] width 11 height 9
radio input "true"
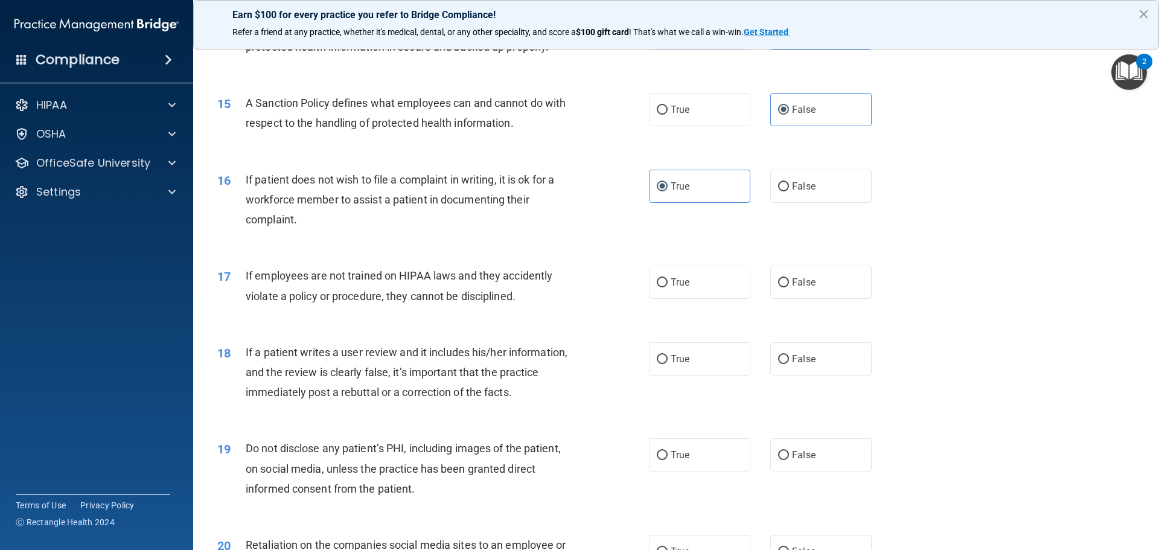
scroll to position [1334, 0]
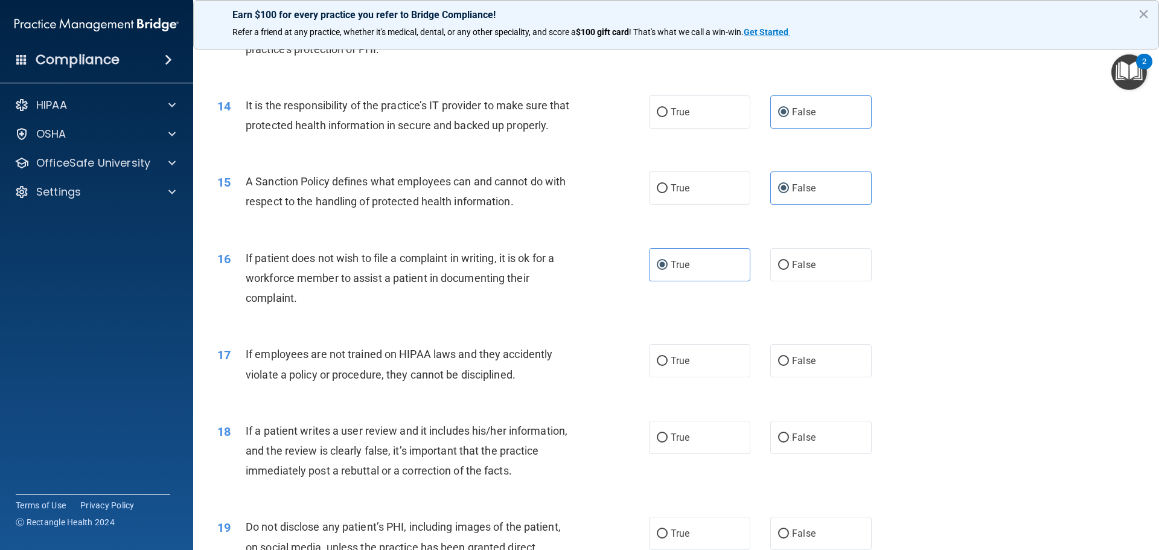
click at [820, 359] on div "17 If employees are not trained on HIPAA laws and they accidently violate a pol…" at bounding box center [676, 367] width 936 height 76
click at [702, 376] on label "True" at bounding box center [699, 360] width 101 height 33
click at [668, 366] on input "True" at bounding box center [662, 361] width 11 height 9
radio input "true"
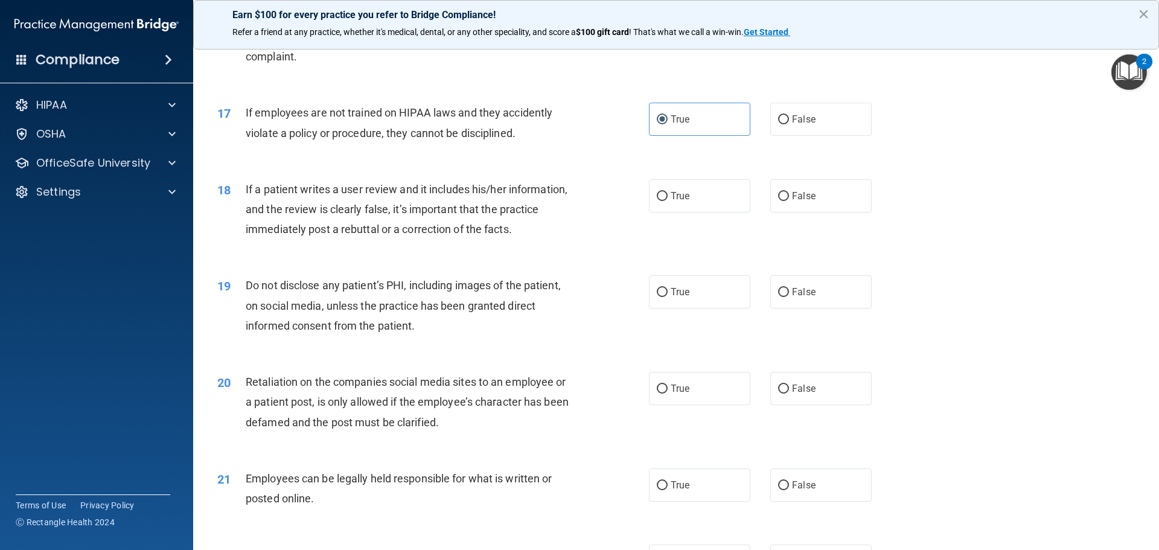
scroll to position [1515, 0]
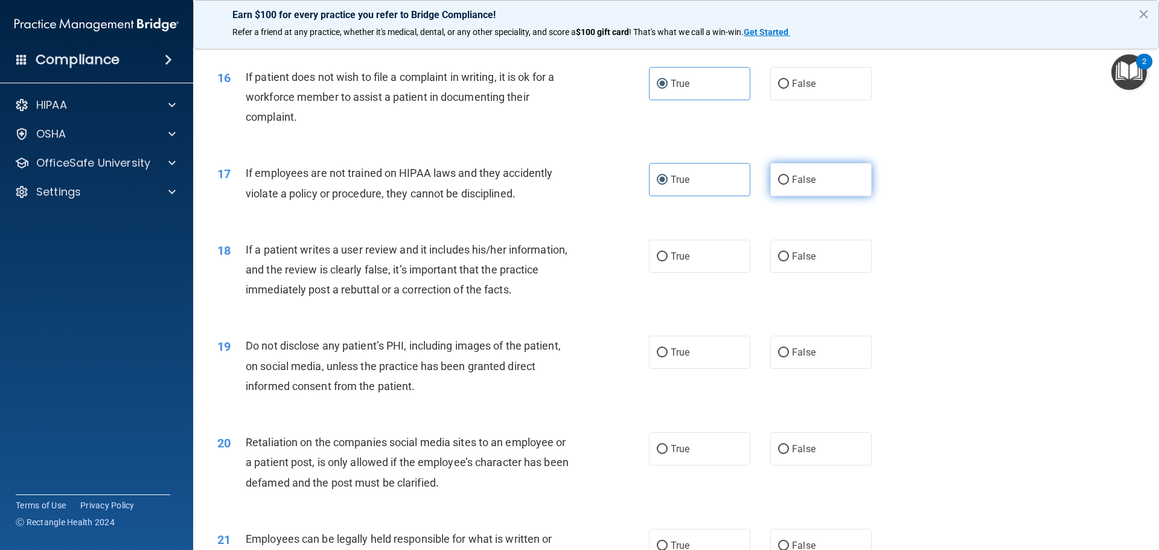
click at [775, 196] on label "False" at bounding box center [820, 179] width 101 height 33
click at [778, 185] on input "False" at bounding box center [783, 180] width 11 height 9
radio input "true"
radio input "false"
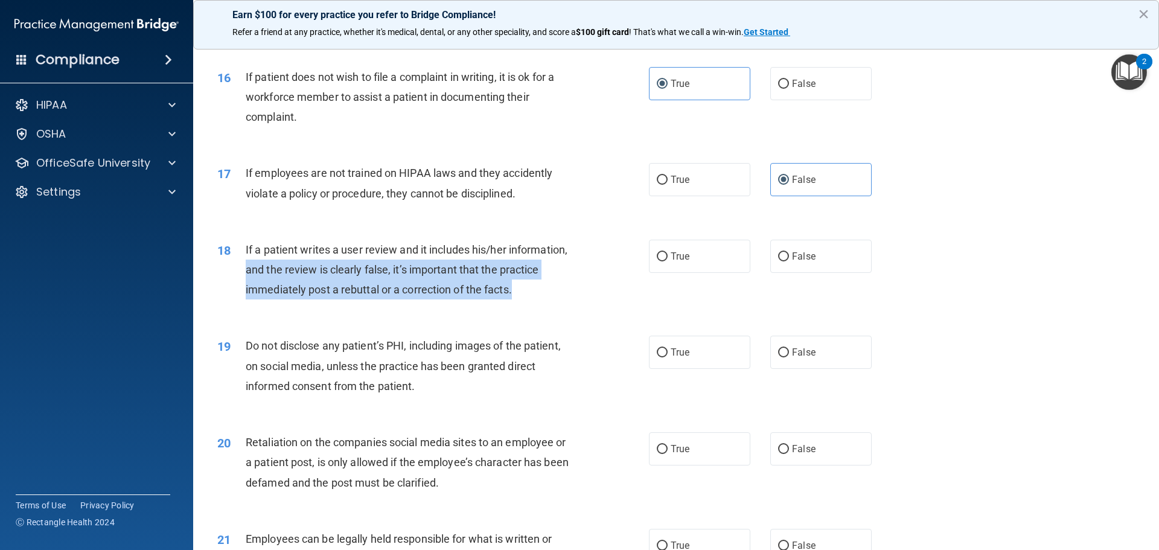
drag, startPoint x: 248, startPoint y: 289, endPoint x: 548, endPoint y: 308, distance: 300.7
click at [548, 300] on div "If a patient writes a user review and it includes his/her information, and the …" at bounding box center [414, 270] width 337 height 60
drag, startPoint x: 244, startPoint y: 270, endPoint x: 550, endPoint y: 309, distance: 307.9
click at [550, 306] on div "18 If a patient writes a user review and it includes his/her information, and t…" at bounding box center [433, 273] width 468 height 66
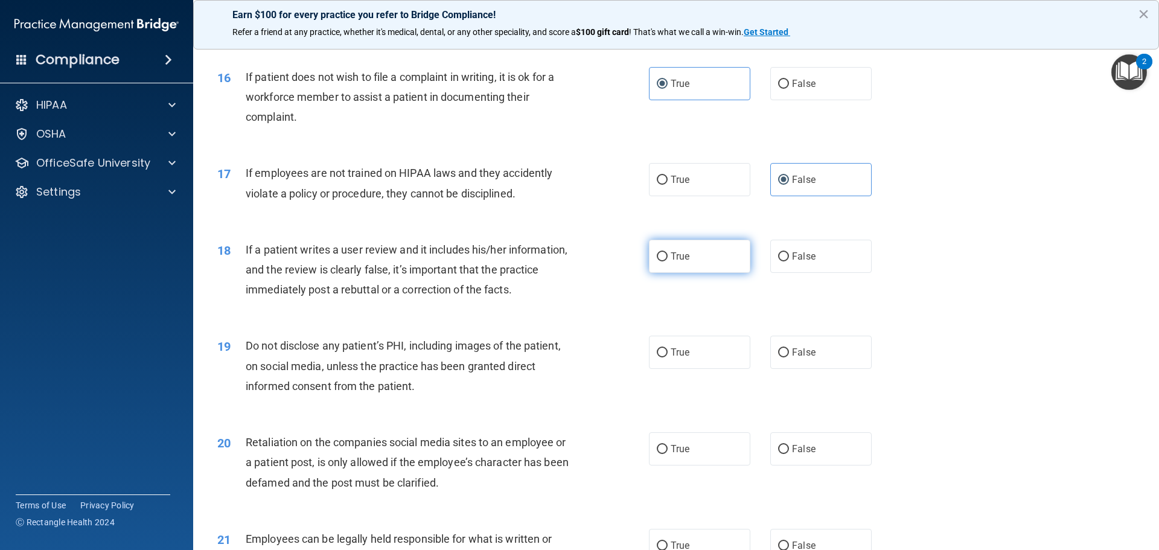
click at [714, 273] on label "True" at bounding box center [699, 256] width 101 height 33
click at [668, 261] on input "True" at bounding box center [662, 256] width 11 height 9
radio input "true"
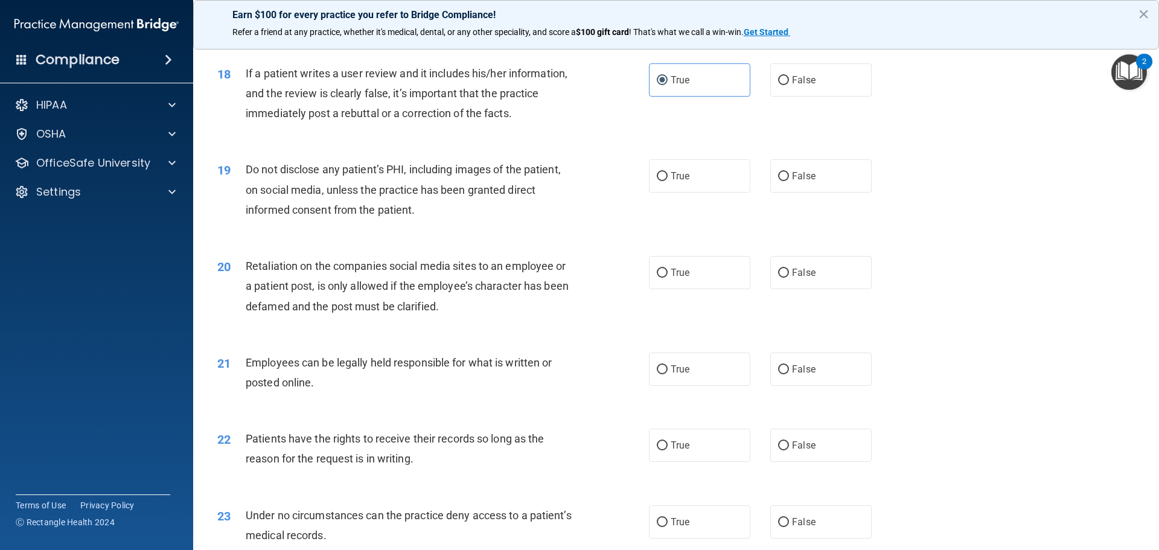
scroll to position [1696, 0]
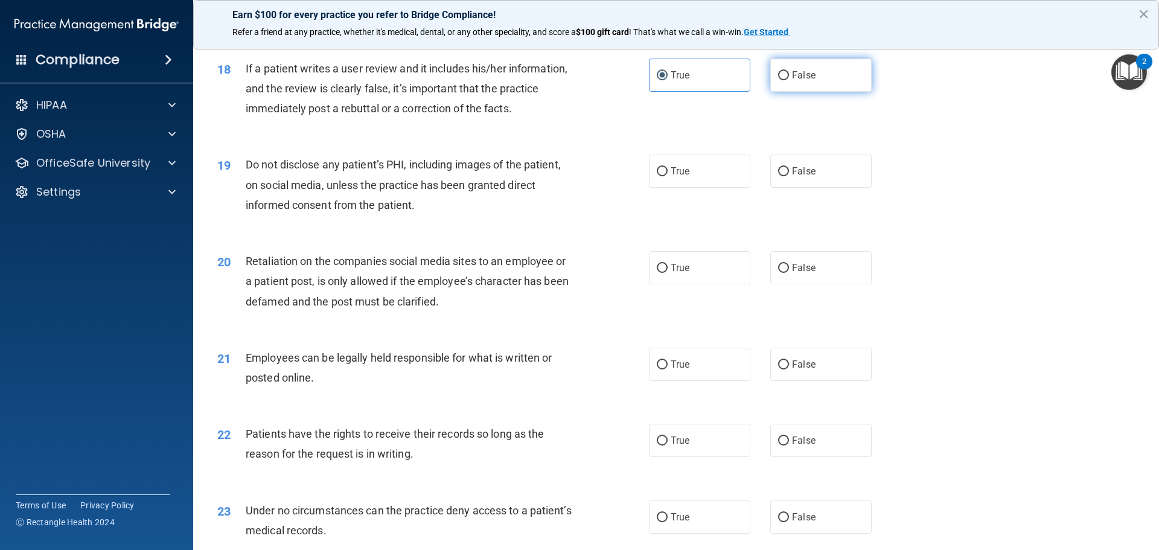
drag, startPoint x: 820, startPoint y: 90, endPoint x: 791, endPoint y: 99, distance: 30.4
click at [814, 91] on label "False" at bounding box center [820, 75] width 101 height 33
click at [789, 80] on input "False" at bounding box center [783, 75] width 11 height 9
radio input "true"
radio input "false"
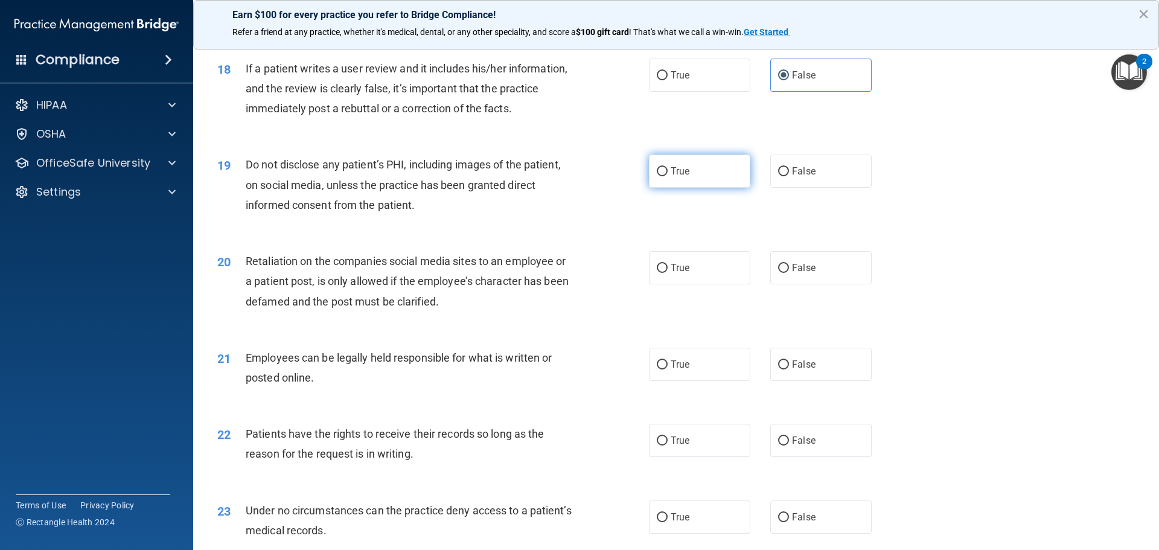
click at [673, 177] on span "True" at bounding box center [680, 170] width 19 height 11
click at [668, 176] on input "True" at bounding box center [662, 171] width 11 height 9
radio input "true"
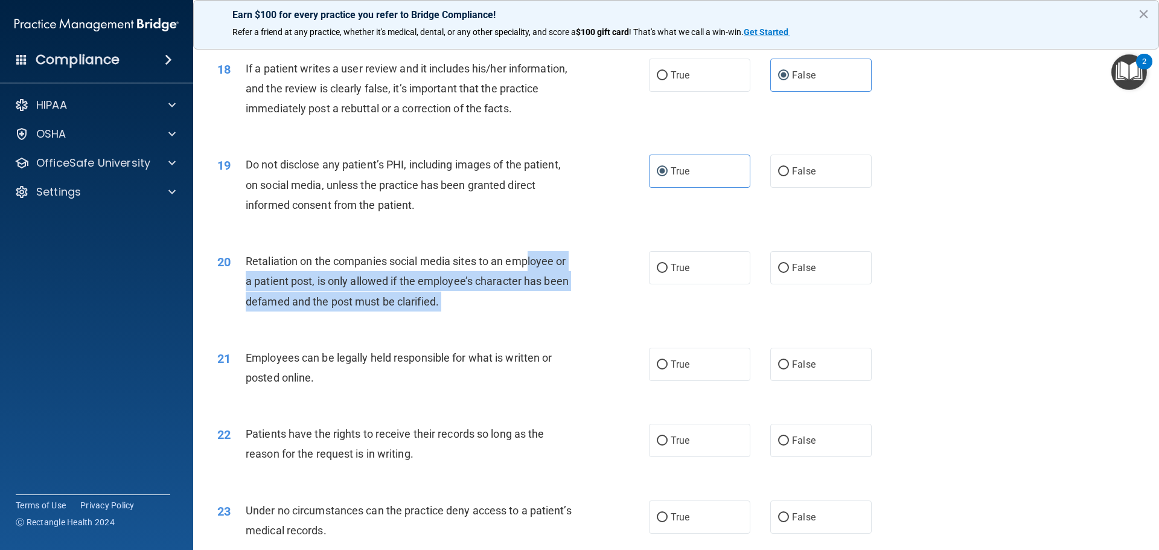
drag, startPoint x: 544, startPoint y: 286, endPoint x: 528, endPoint y: 284, distance: 15.9
click at [892, 251] on ng-form "20 Retaliation on the companies social media sites to an employee or a patient …" at bounding box center [892, 251] width 0 height 0
click at [668, 284] on label "True" at bounding box center [699, 267] width 101 height 33
click at [668, 273] on input "True" at bounding box center [662, 268] width 11 height 9
radio input "true"
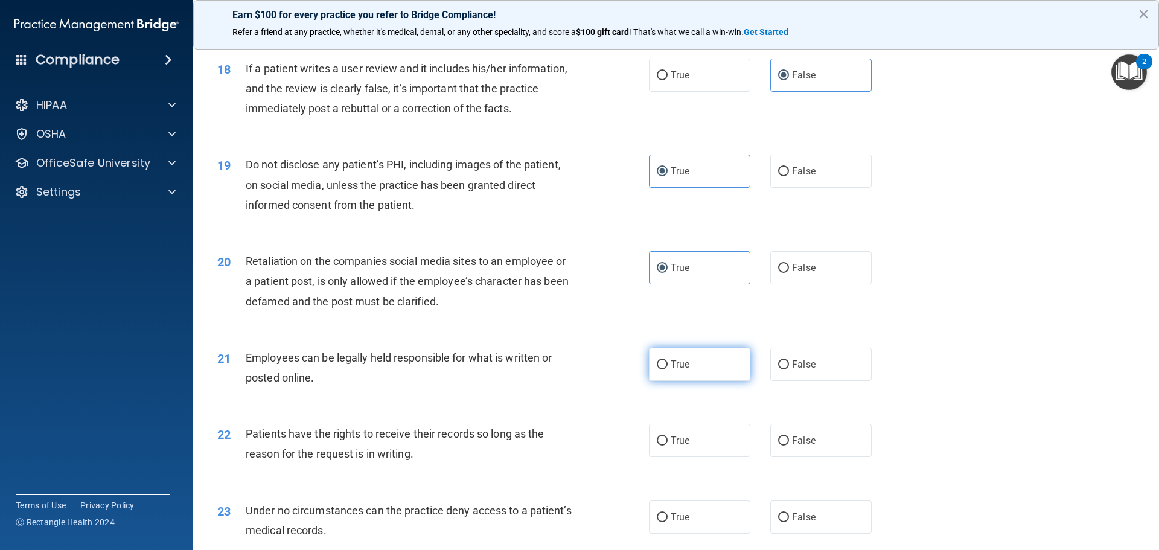
click at [688, 381] on label "True" at bounding box center [699, 364] width 101 height 33
click at [668, 369] on input "True" at bounding box center [662, 364] width 11 height 9
radio input "true"
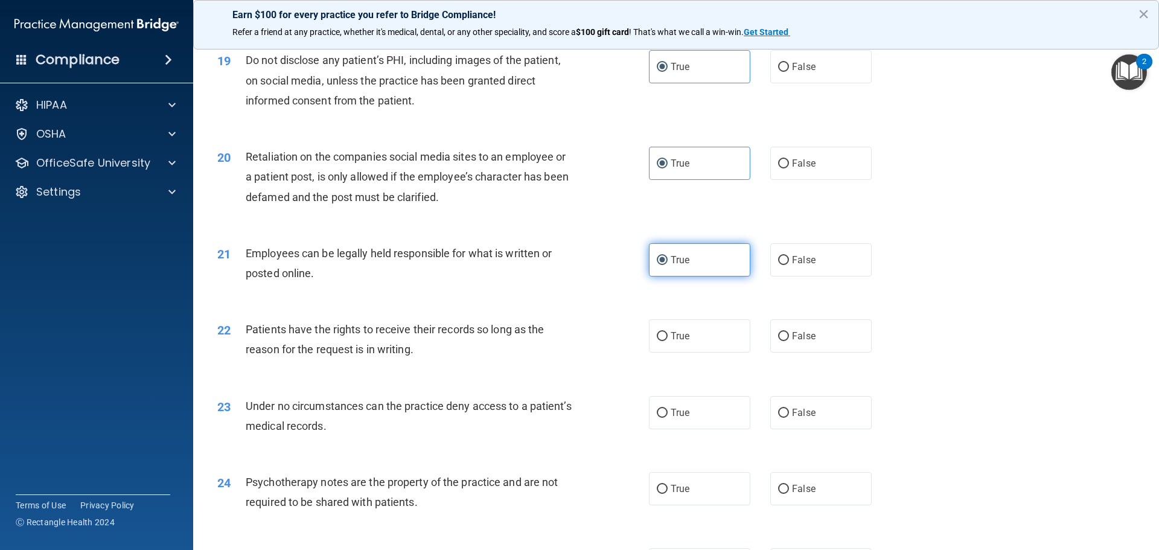
scroll to position [1817, 0]
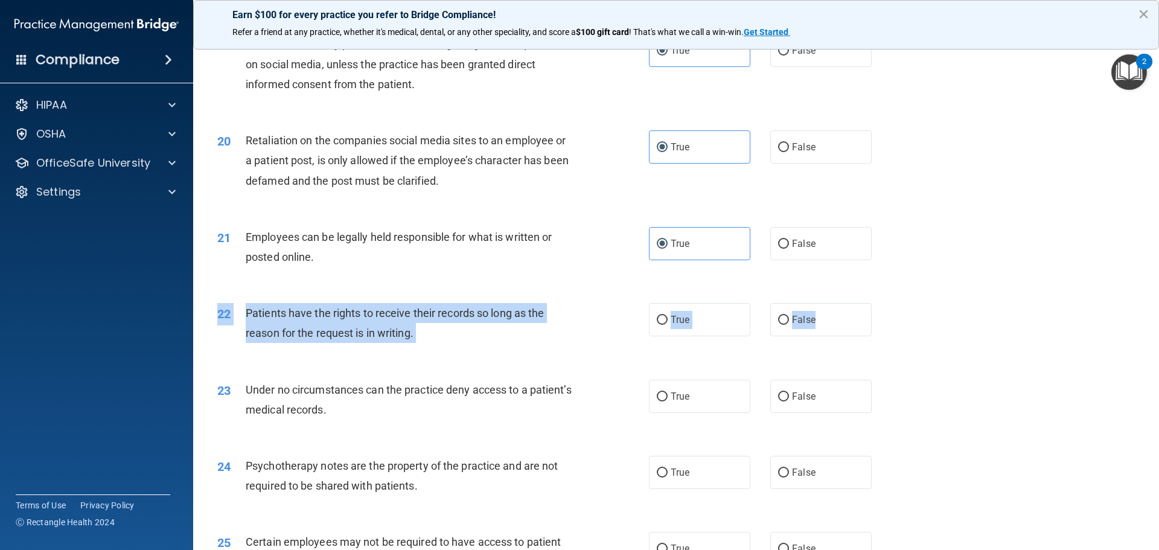
click at [886, 364] on div "22 Patients have the rights to receive their records so long as the reason for …" at bounding box center [676, 326] width 936 height 76
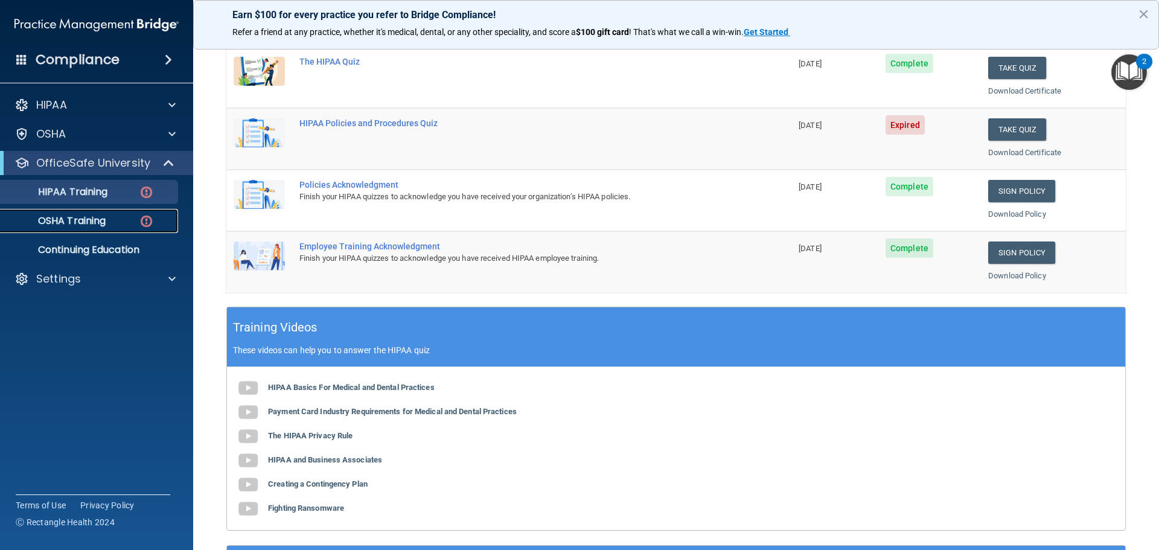
scroll to position [223, 0]
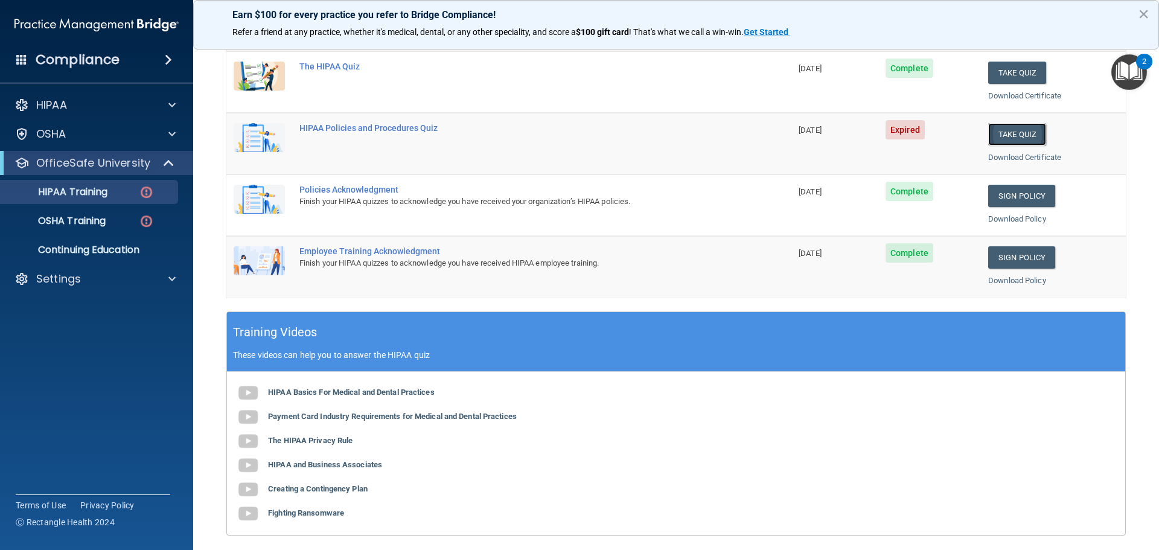
click at [1024, 145] on button "Take Quiz" at bounding box center [1017, 134] width 58 height 22
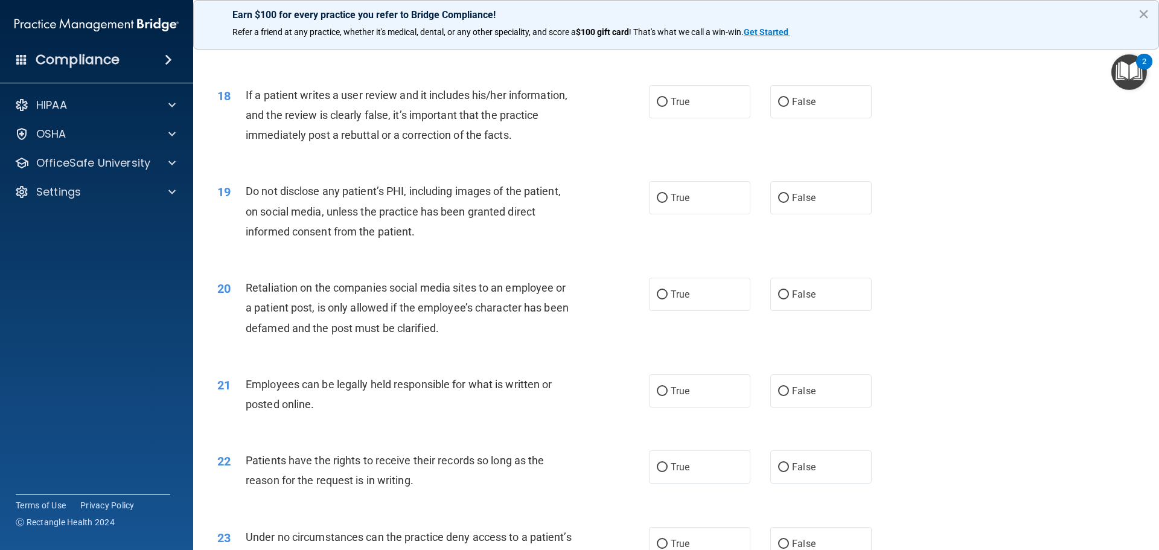
scroll to position [1672, 0]
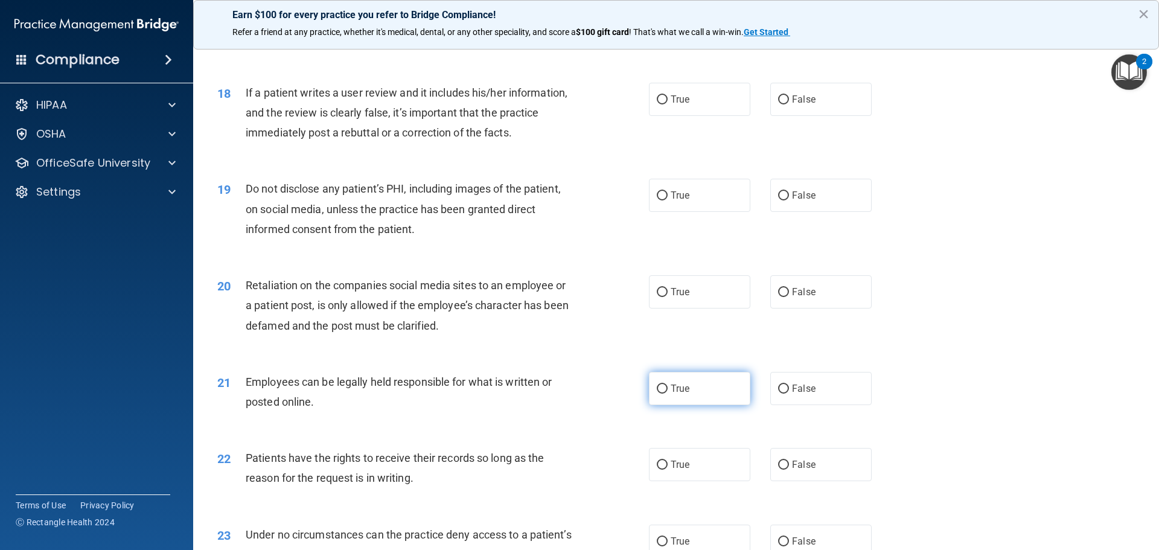
click at [692, 399] on label "True" at bounding box center [699, 388] width 101 height 33
click at [668, 394] on input "True" at bounding box center [662, 389] width 11 height 9
radio input "true"
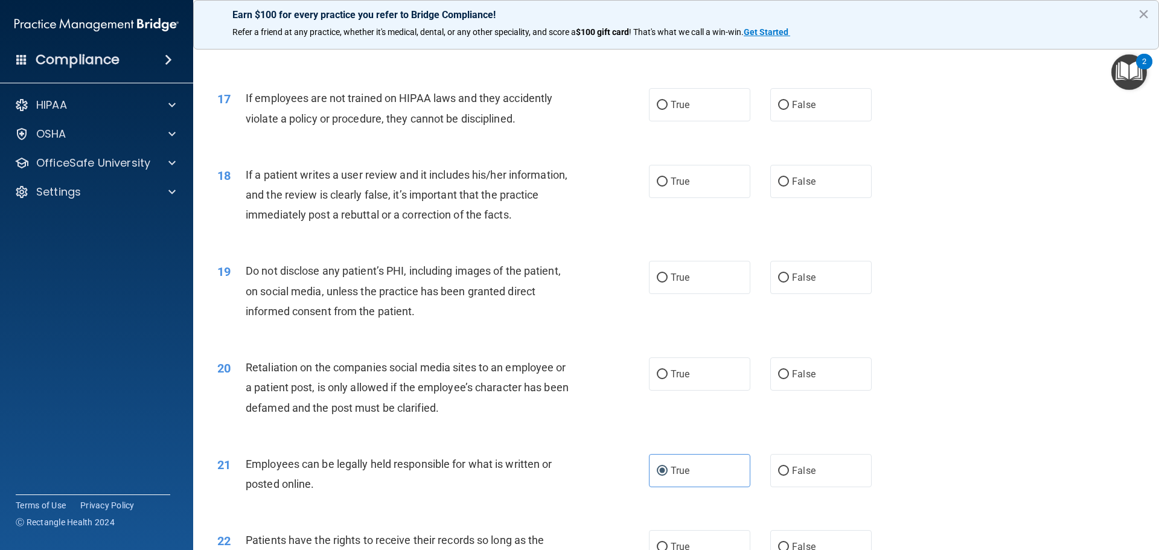
scroll to position [1611, 0]
